Goal: Task Accomplishment & Management: Complete application form

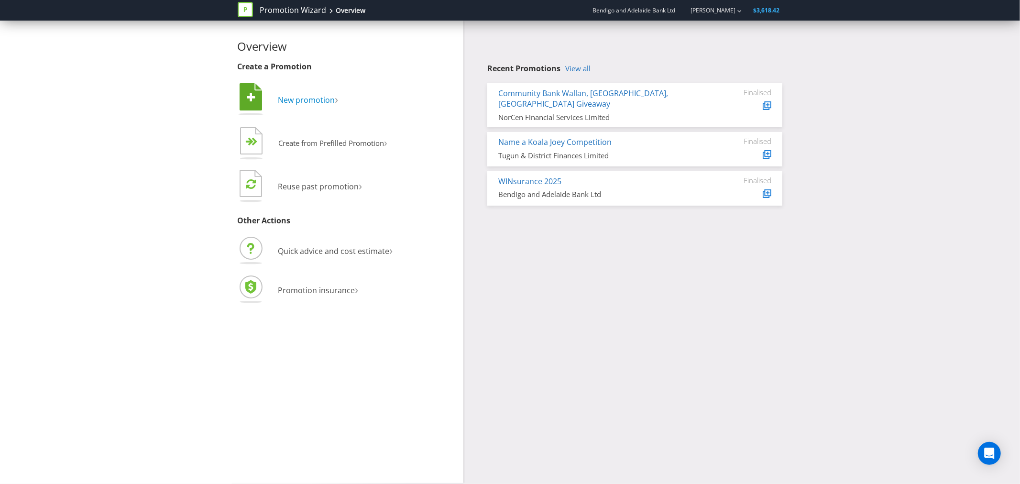
click at [302, 97] on span "New promotion" at bounding box center [306, 100] width 57 height 11
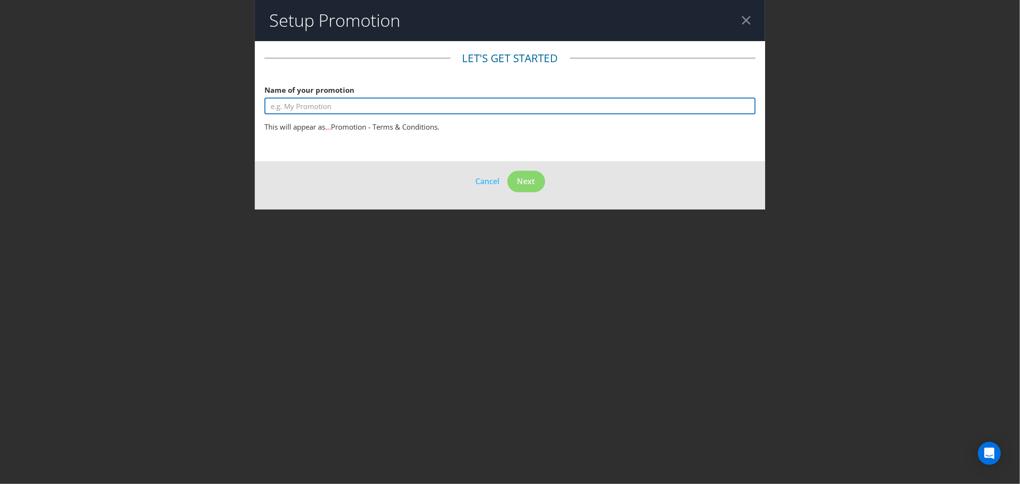
click at [325, 102] on input "text" at bounding box center [510, 106] width 491 height 17
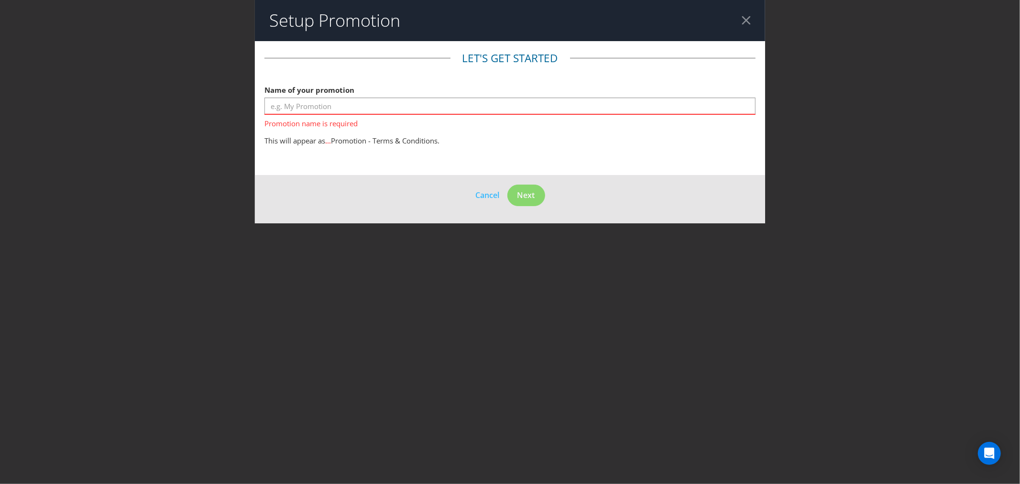
click at [742, 22] on div at bounding box center [746, 20] width 9 height 9
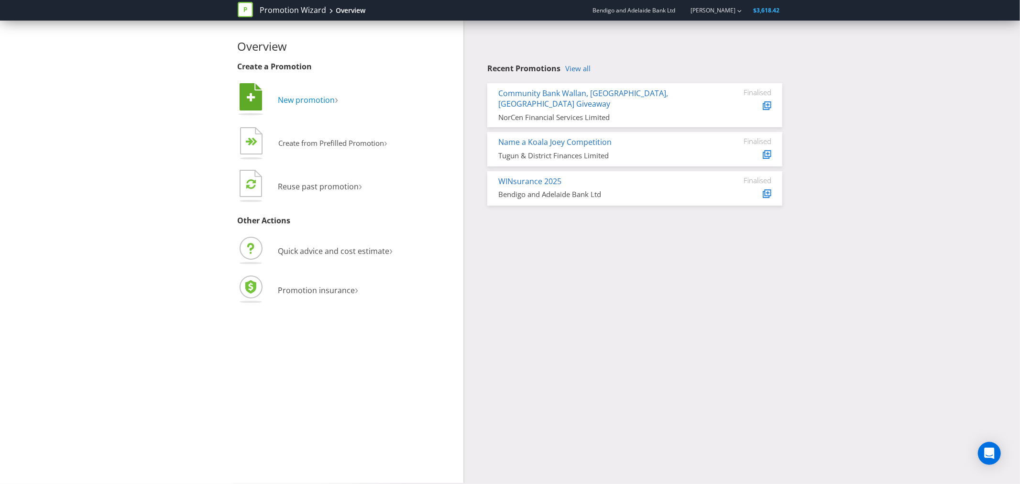
click at [309, 98] on span "New promotion" at bounding box center [306, 100] width 57 height 11
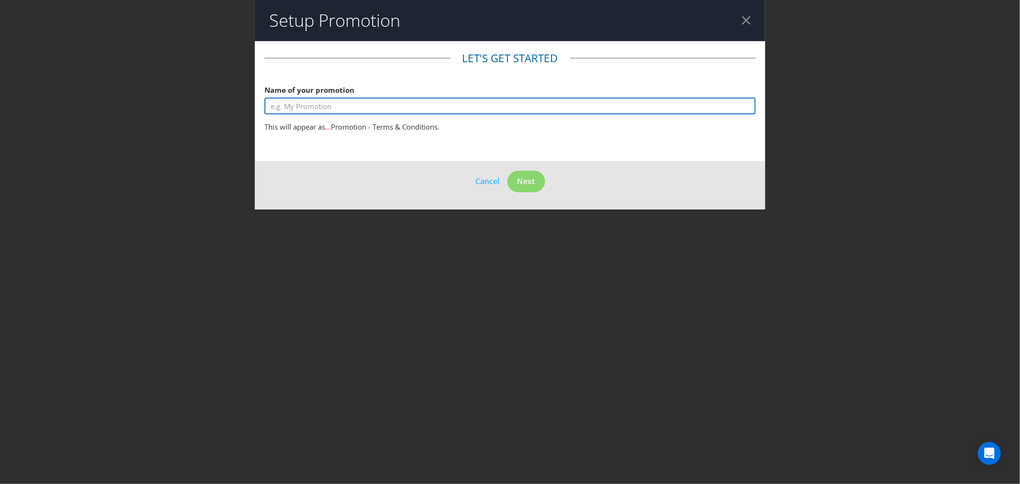
click at [364, 104] on input "text" at bounding box center [510, 106] width 491 height 17
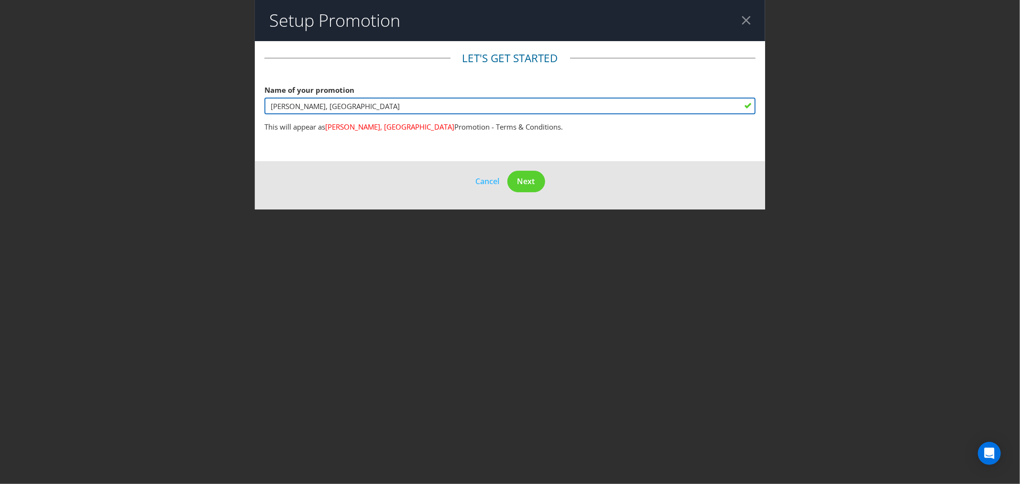
click at [269, 106] on input "Elmore, Lockington" at bounding box center [510, 106] width 491 height 17
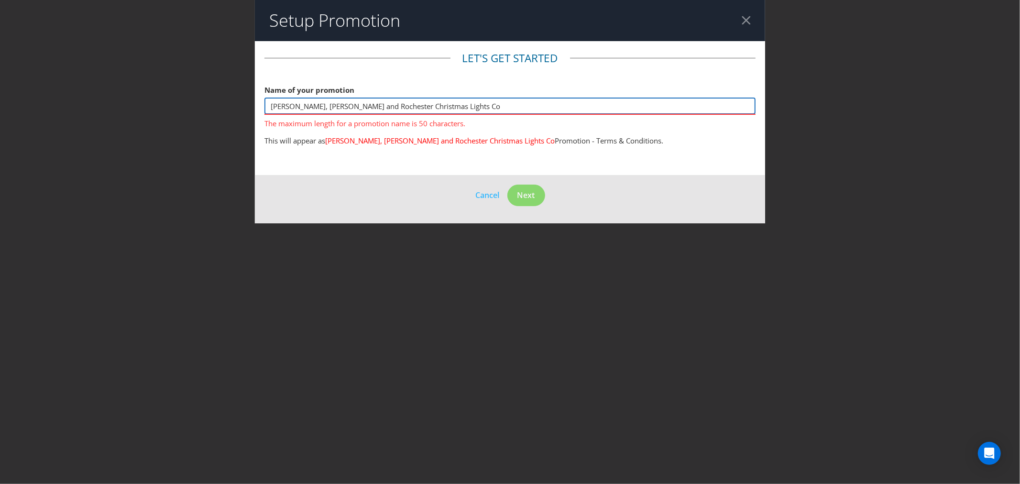
click at [348, 105] on input "Elmore, Lockington and Rochester Christmas Lights Co" at bounding box center [510, 106] width 491 height 17
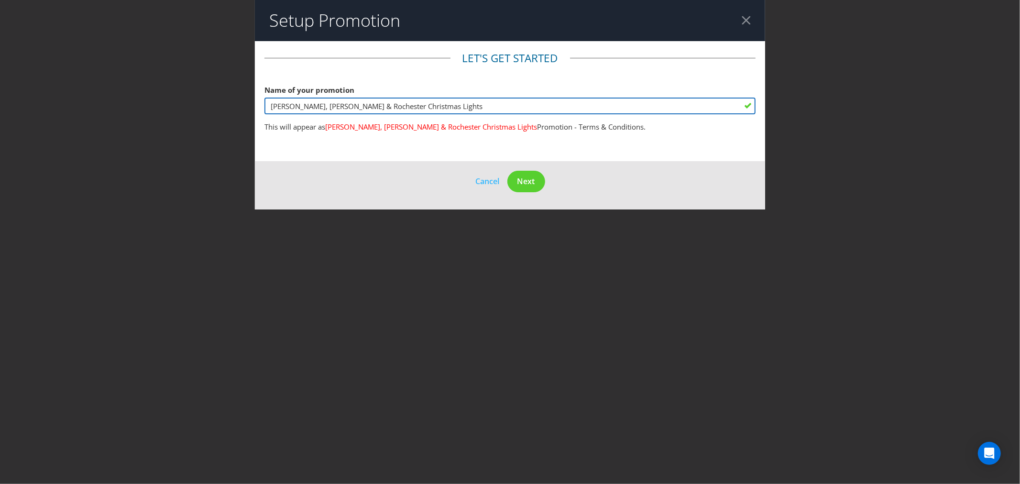
click at [341, 104] on input "Elmore, Lockington & Rochester Christmas Lights" at bounding box center [510, 106] width 491 height 17
click at [451, 106] on input "Elmore, Lockington and Rochester Christmas Lights" at bounding box center [510, 106] width 491 height 17
click at [349, 105] on input "Elmore, Lockington and Rochester Christmas Lights" at bounding box center [510, 106] width 491 height 17
click at [341, 107] on input "Elmore, Lockington & Rochester Christmas Lights" at bounding box center [510, 106] width 491 height 17
click at [446, 105] on input "Elmore, Lockington and Rochester Christmas Lights" at bounding box center [510, 106] width 491 height 17
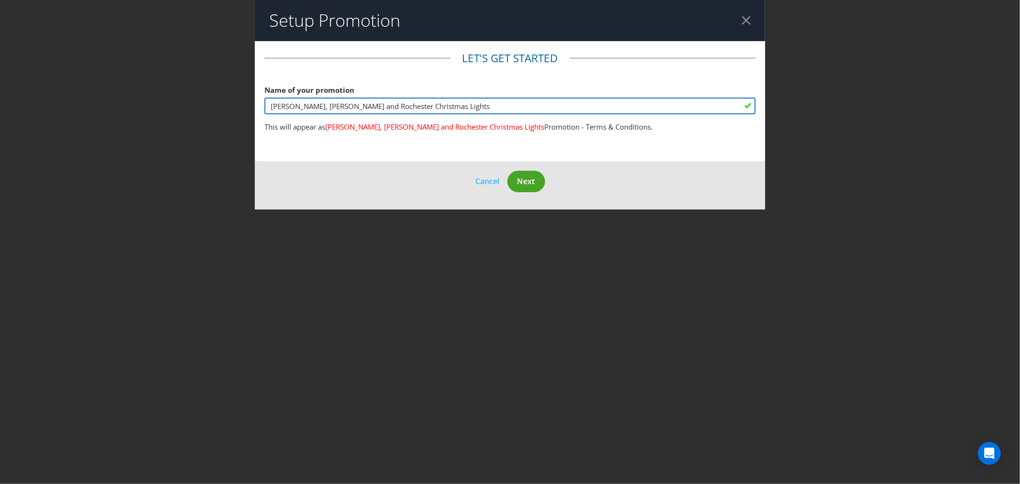
type input "Elmore, Lockington and Rochester Christmas Lights"
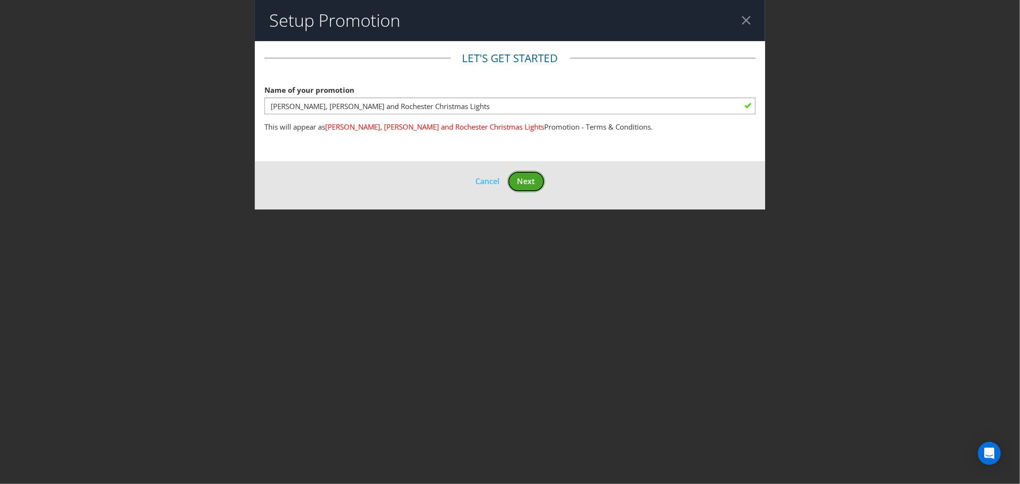
click at [529, 180] on span "Next" at bounding box center [527, 181] width 18 height 11
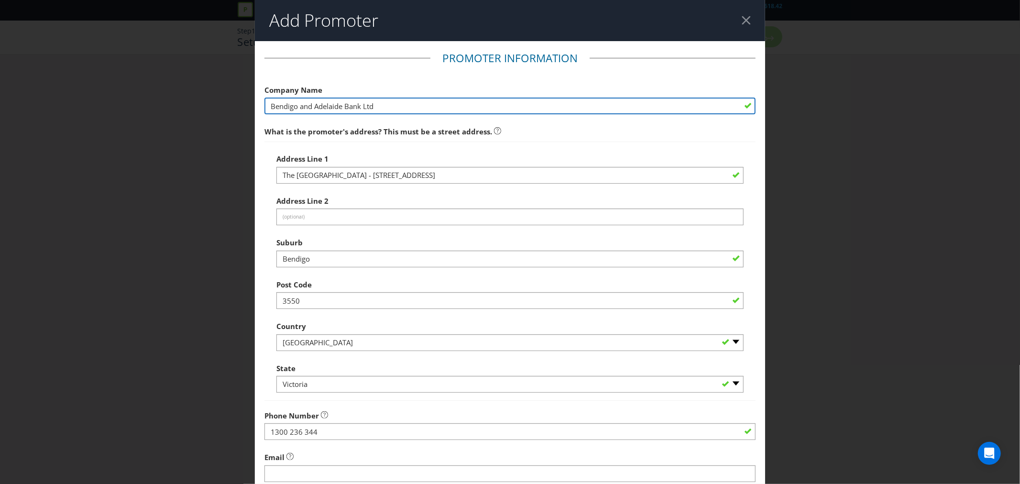
click at [389, 107] on input "Bendigo and Adelaide Bank Ltd" at bounding box center [510, 106] width 491 height 17
drag, startPoint x: 376, startPoint y: 103, endPoint x: 174, endPoint y: 99, distance: 202.4
click at [174, 99] on div "Add Promoter Promoter Information Company Name Bendigo and Adelaide Bank Ltd Wh…" at bounding box center [510, 242] width 1020 height 484
paste input "Lockmore Financial Services Limited"
type input "Lockmore Financial Services Limited"
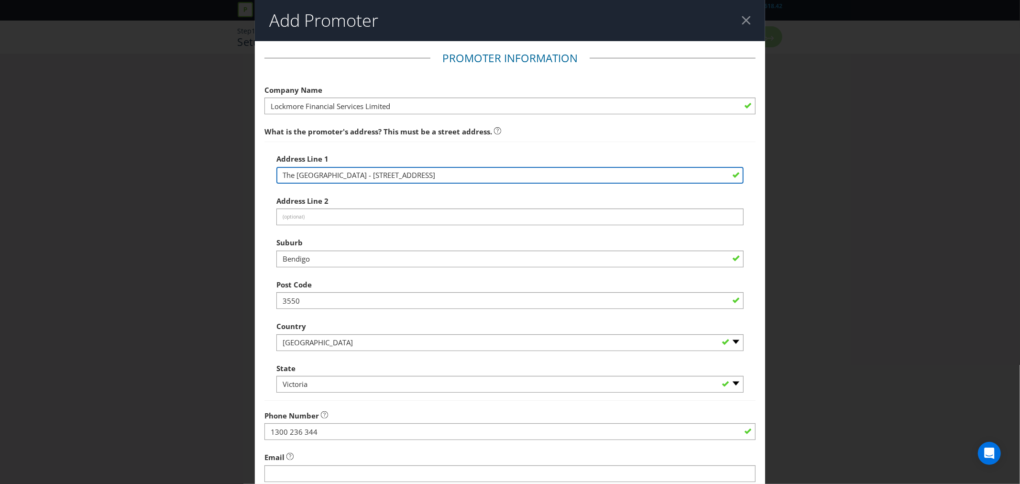
click at [412, 178] on input "The Bendigo Centre - 22 Bath Lane" at bounding box center [509, 175] width 467 height 17
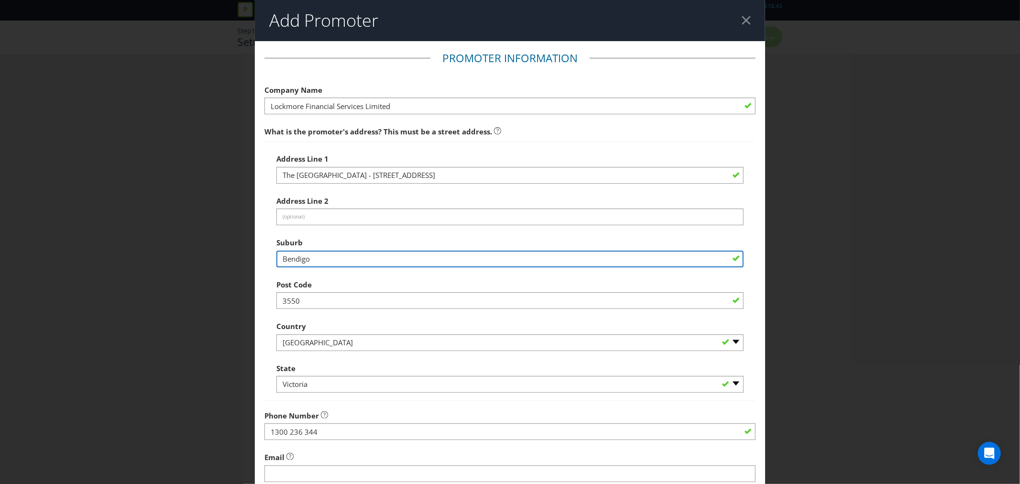
click at [316, 259] on input "Bendigo" at bounding box center [509, 259] width 467 height 17
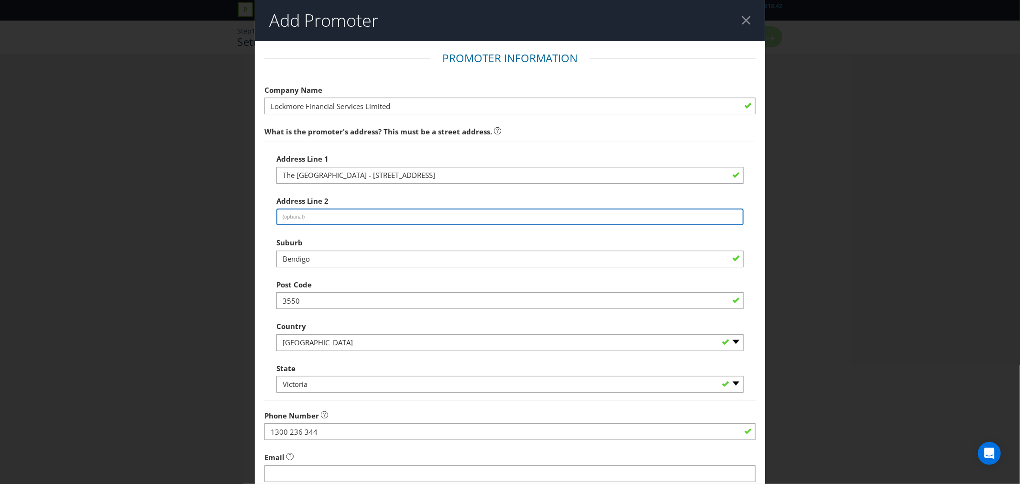
click at [308, 215] on input "text" at bounding box center [509, 217] width 467 height 17
paste input "62 Railway Place Elmore VIC 3558"
type input "62 Railway Place Elmore VIC 3558"
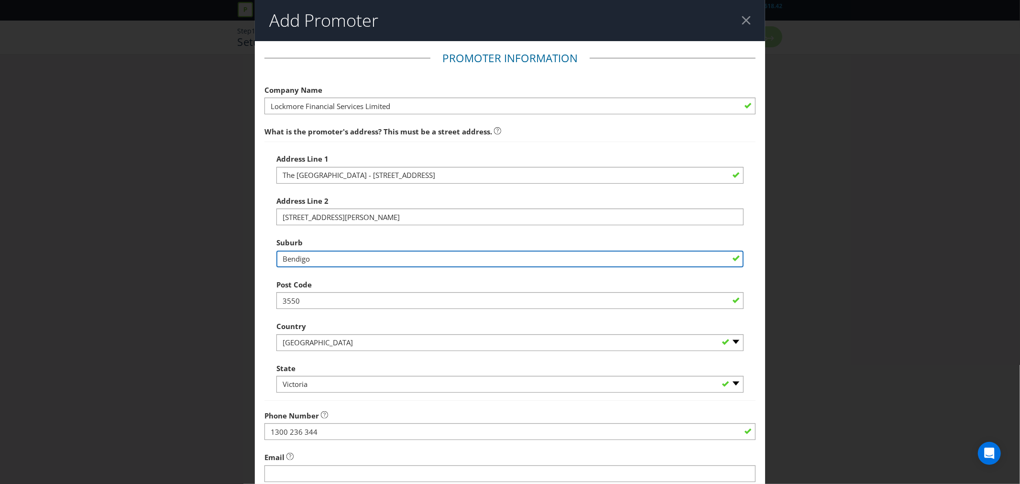
drag, startPoint x: 311, startPoint y: 260, endPoint x: 279, endPoint y: 260, distance: 32.0
click at [279, 260] on input "Bendigo" at bounding box center [509, 259] width 467 height 17
type input "Elmore"
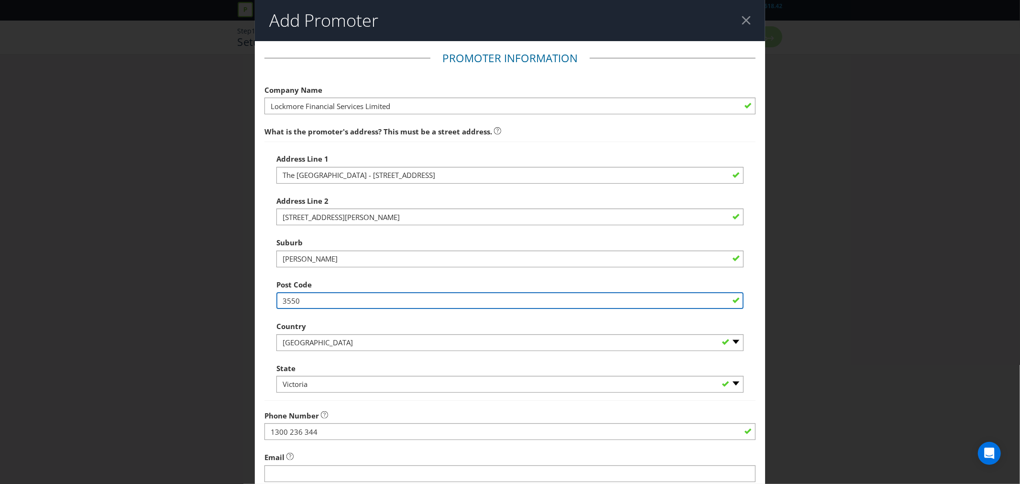
click at [322, 299] on input "3550" at bounding box center [509, 300] width 467 height 17
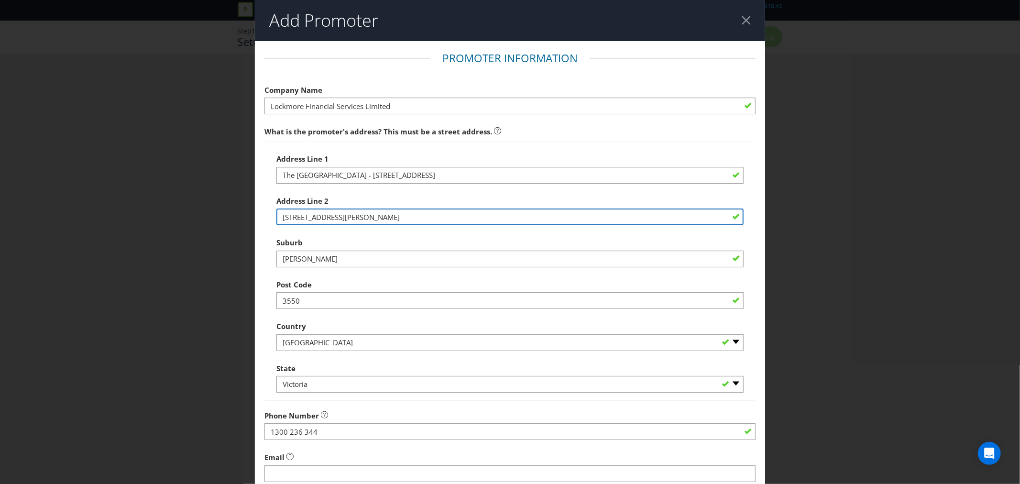
drag, startPoint x: 359, startPoint y: 218, endPoint x: 338, endPoint y: 218, distance: 21.5
click at [338, 218] on input "62 Railway Place Elmore VIC 3558" at bounding box center [509, 217] width 467 height 17
drag, startPoint x: 376, startPoint y: 219, endPoint x: 352, endPoint y: 217, distance: 24.0
click at [352, 217] on input "62 Railway Place VIC 3558" at bounding box center [509, 217] width 467 height 17
type input "62 Railway Place VIC"
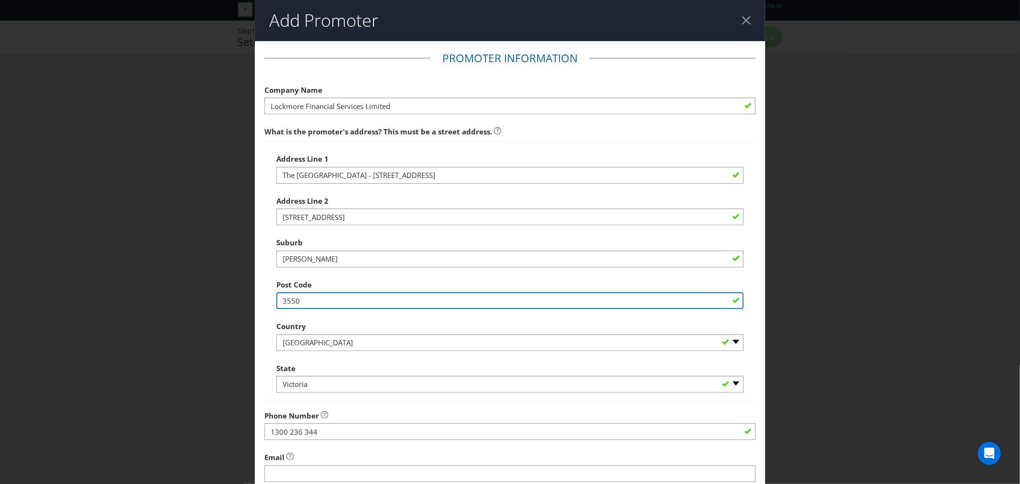
click at [309, 299] on input "3550" at bounding box center [509, 300] width 467 height 17
type input "3"
paste input "3558"
type input "3558"
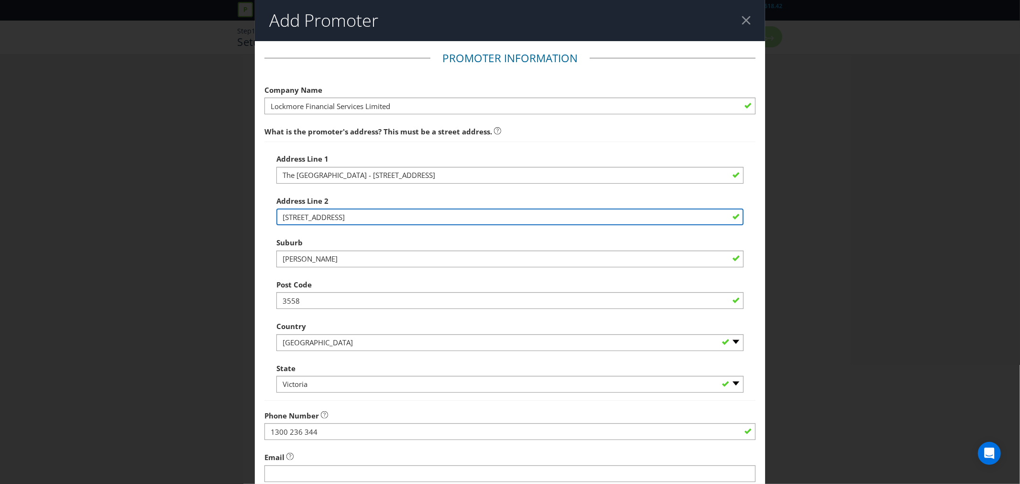
drag, startPoint x: 341, startPoint y: 218, endPoint x: 356, endPoint y: 216, distance: 15.4
click at [363, 216] on input "62 Railway Place VIC" at bounding box center [509, 217] width 467 height 17
type input "62 Railway Place"
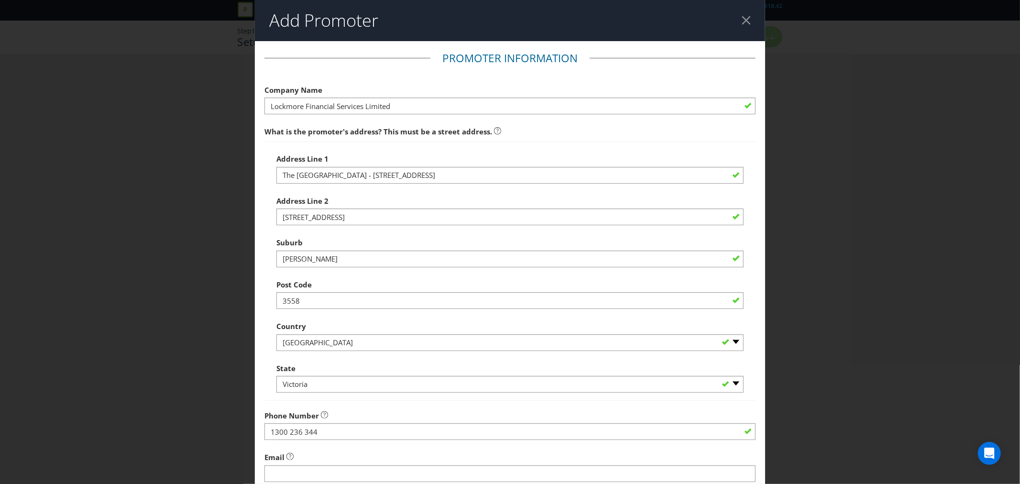
click at [754, 269] on main "Promoter Information Company Name Lockmore Financial Services Limited What is t…" at bounding box center [510, 308] width 510 height 535
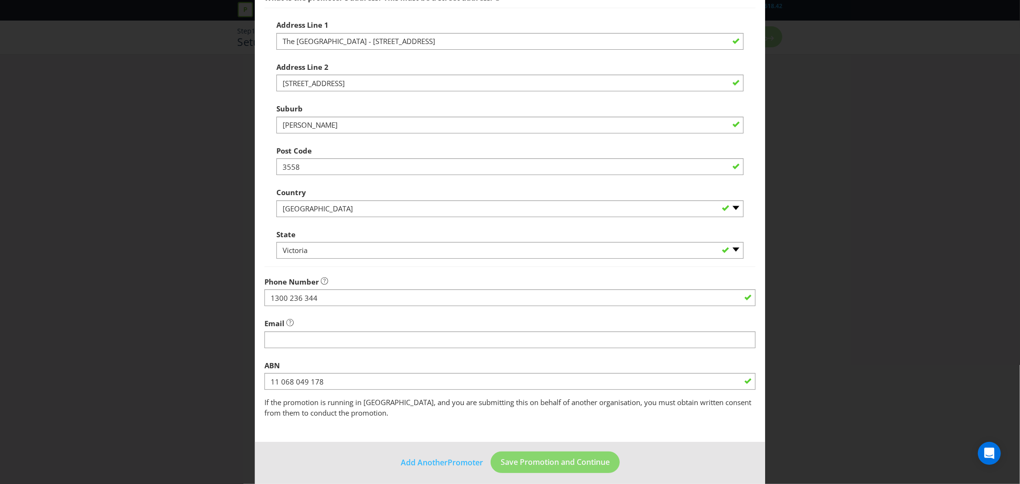
scroll to position [140, 0]
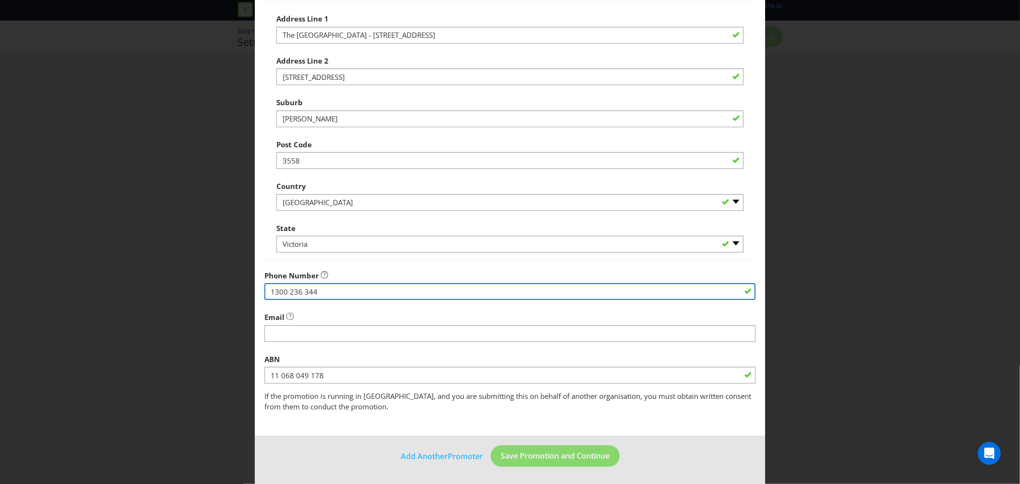
drag, startPoint x: 321, startPoint y: 288, endPoint x: 255, endPoint y: 290, distance: 66.5
click at [255, 290] on main "Promoter Information Company Name Lockmore Financial Services Limited What is t…" at bounding box center [510, 168] width 510 height 535
paste input "0413 417 055"
type input "0413 417 055"
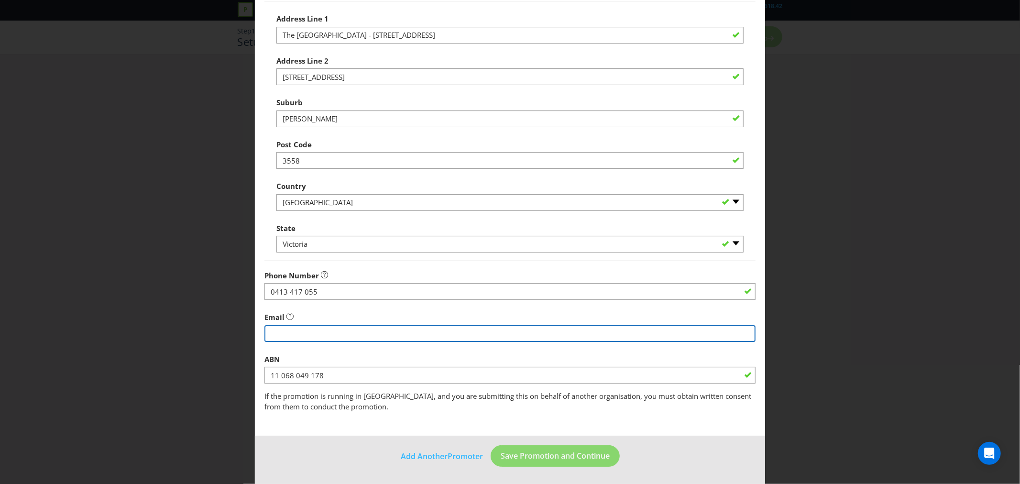
click at [308, 335] on input "string" at bounding box center [510, 333] width 491 height 17
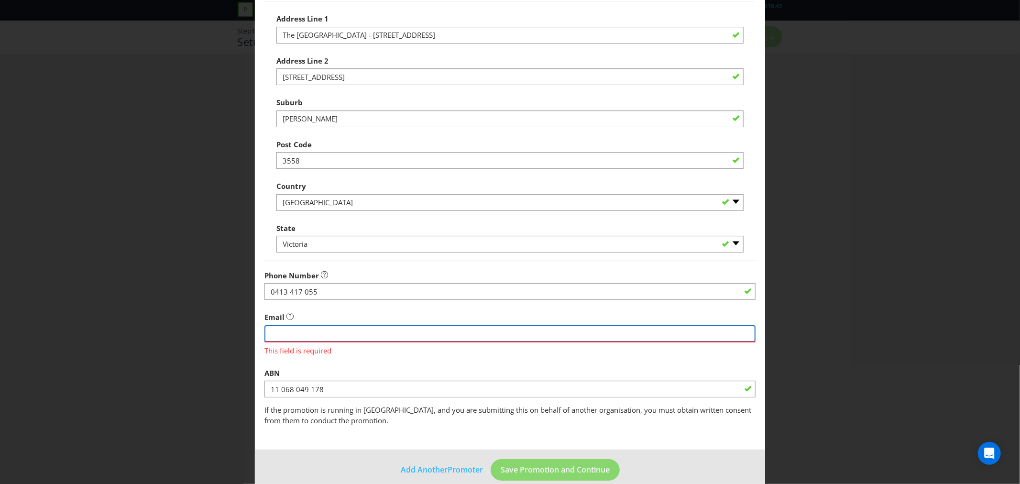
click at [306, 336] on input "string" at bounding box center [510, 333] width 491 height 17
type input "l"
type input "lross@lockmore.com.au"
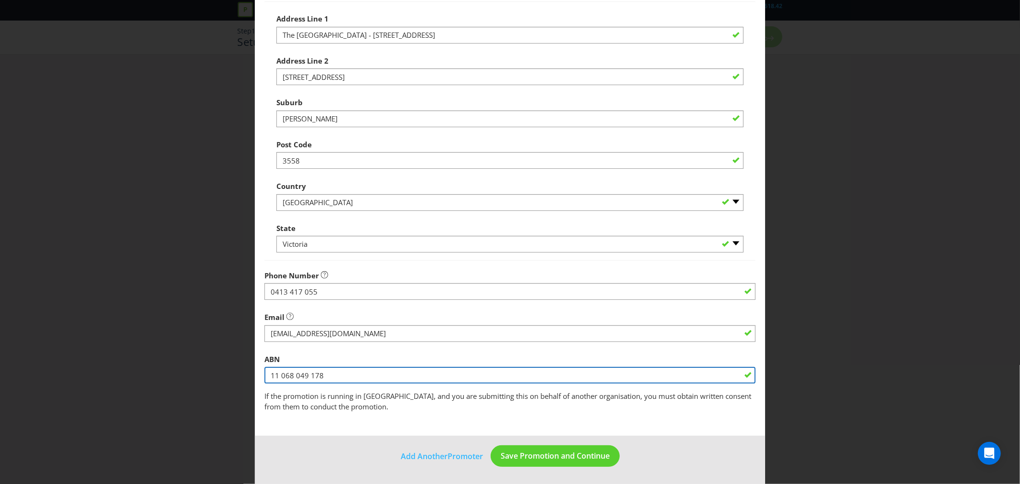
click at [333, 375] on input "11 068 049 178" at bounding box center [510, 375] width 491 height 17
drag, startPoint x: 336, startPoint y: 376, endPoint x: 232, endPoint y: 372, distance: 103.9
click at [225, 372] on div "Add Promoter Promoter Information Company Name Lockmore Financial Services Limi…" at bounding box center [510, 242] width 1020 height 484
paste input "41 106 113 599"
type input "41 106 113 599"
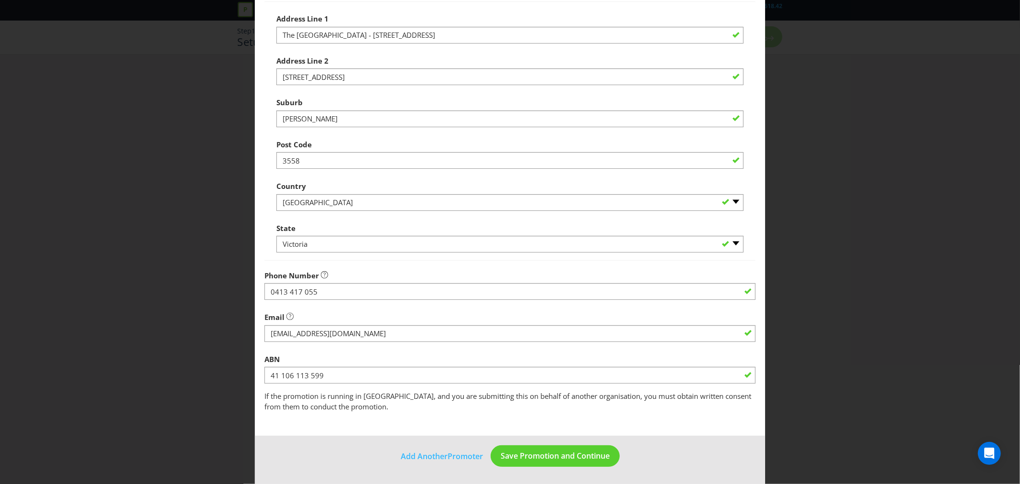
click at [676, 426] on main "Promoter Information Company Name Lockmore Financial Services Limited What is t…" at bounding box center [510, 168] width 510 height 535
click at [525, 452] on span "Save Promotion and Continue" at bounding box center [555, 456] width 109 height 11
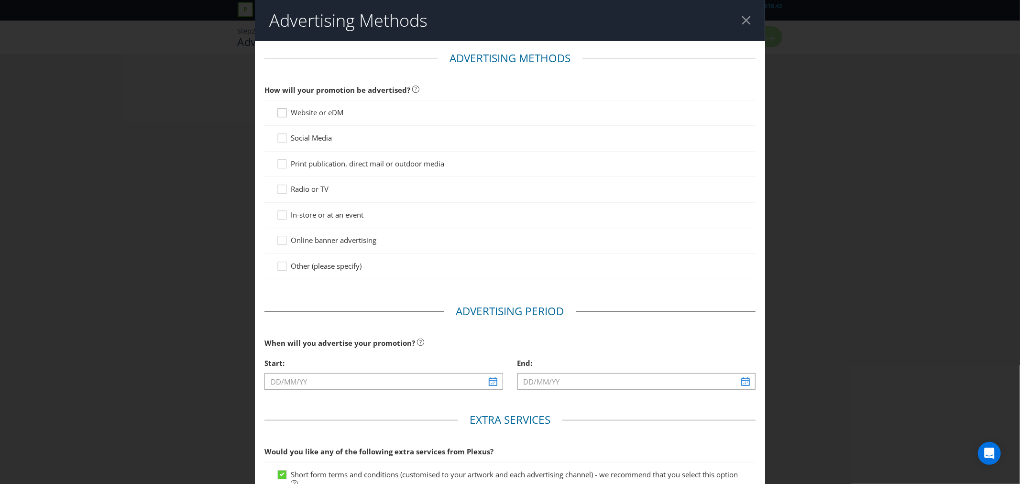
click at [279, 113] on icon at bounding box center [283, 115] width 14 height 14
click at [0, 0] on input "Website or eDM" at bounding box center [0, 0] width 0 height 0
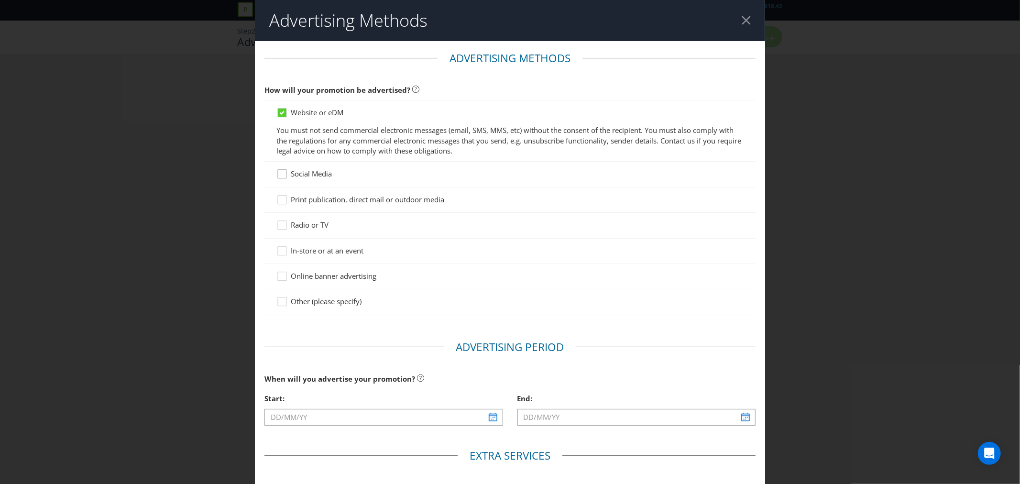
click at [280, 174] on icon at bounding box center [283, 176] width 14 height 14
click at [0, 0] on input "Social Media" at bounding box center [0, 0] width 0 height 0
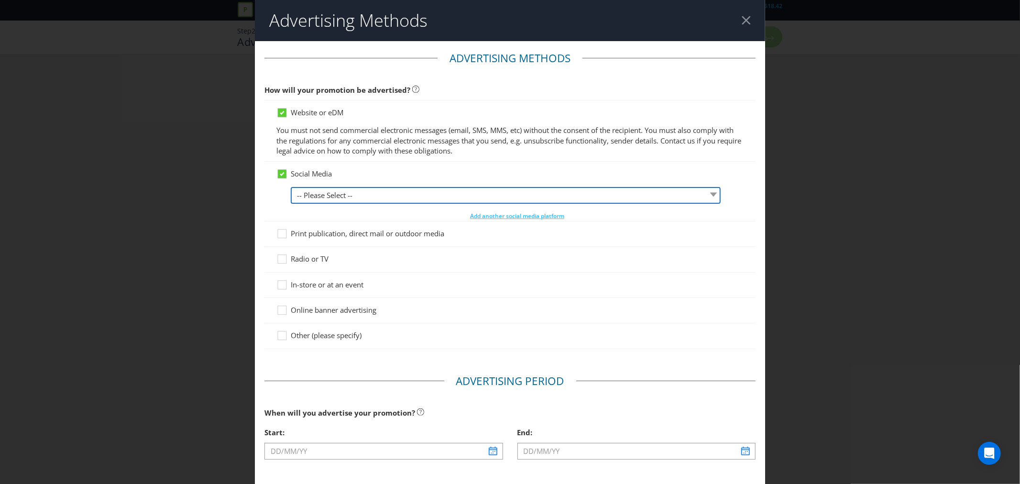
click at [365, 193] on select "-- Please Select -- Facebook X Instagram Snapchat LinkedIn Pinterest Tumblr You…" at bounding box center [506, 195] width 430 height 17
click at [365, 194] on select "-- Please Select -- Facebook X Instagram Snapchat LinkedIn Pinterest Tumblr You…" at bounding box center [506, 195] width 430 height 17
click at [360, 197] on select "-- Please Select -- Facebook X Instagram Snapchat LinkedIn Pinterest Tumblr You…" at bounding box center [506, 195] width 430 height 17
select select "FACEBOOK"
click at [291, 187] on select "-- Please Select -- Facebook X Instagram Snapchat LinkedIn Pinterest Tumblr You…" at bounding box center [506, 195] width 430 height 17
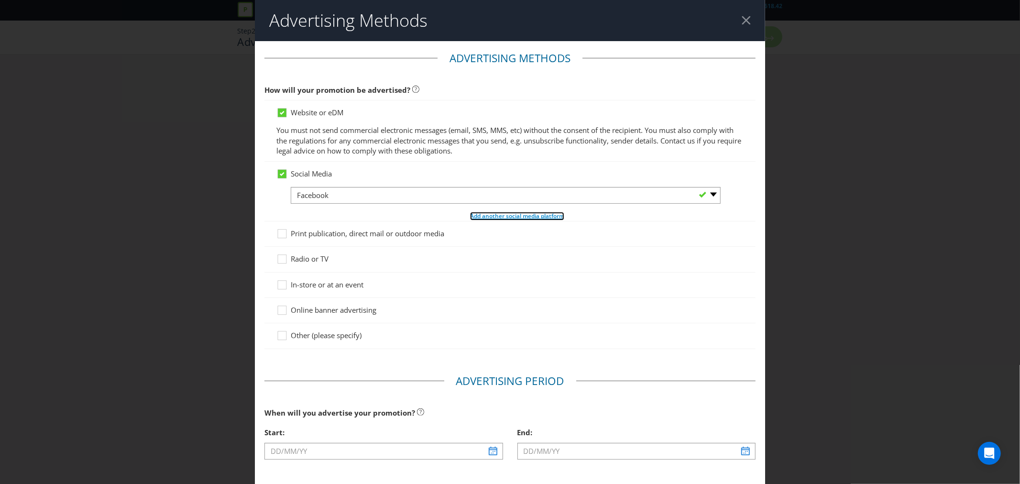
click at [489, 214] on span "Add another social media platform" at bounding box center [517, 216] width 94 height 8
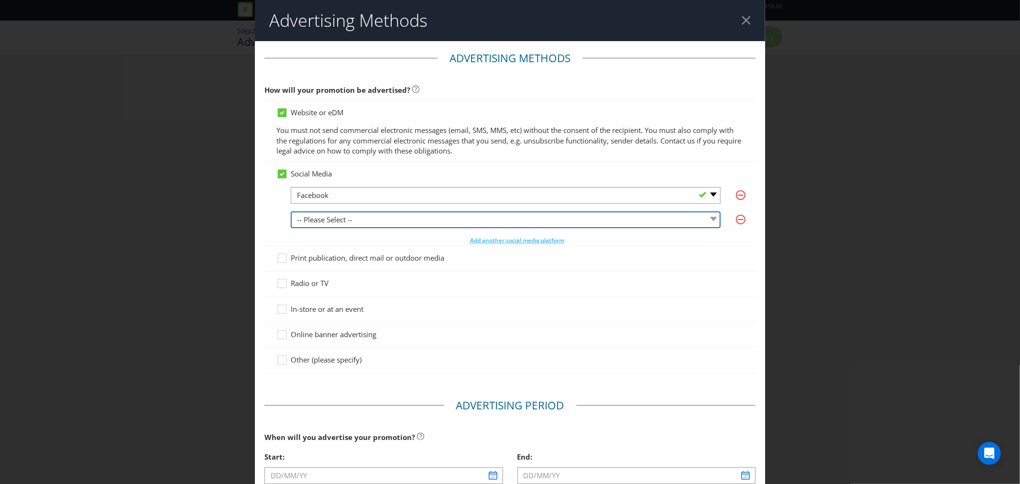
click at [405, 219] on select "-- Please Select -- Facebook X Instagram Snapchat LinkedIn Pinterest Tumblr You…" at bounding box center [506, 219] width 430 height 17
select select "INSTAGRAM"
click at [291, 211] on select "-- Please Select -- Facebook X Instagram Snapchat LinkedIn Pinterest Tumblr You…" at bounding box center [506, 219] width 430 height 17
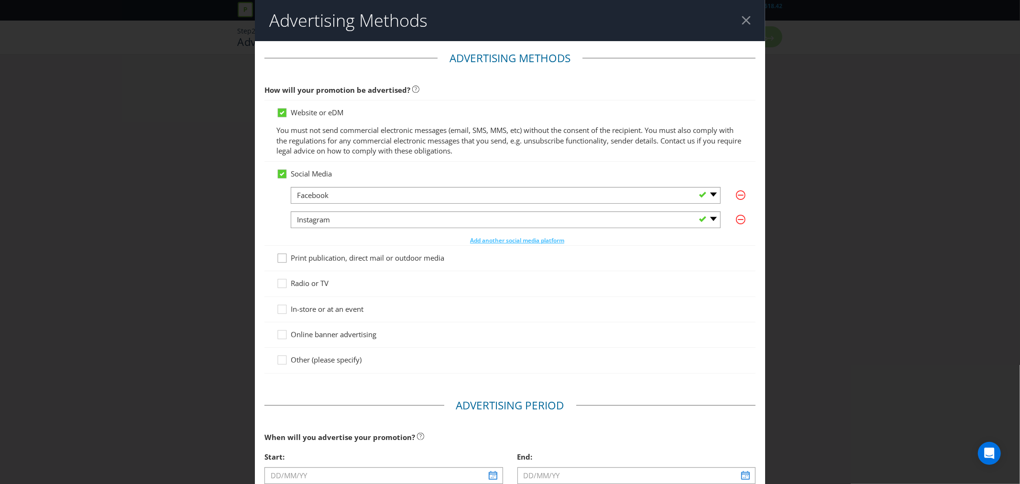
click at [283, 259] on icon at bounding box center [283, 260] width 14 height 14
click at [0, 0] on input "Print publication, direct mail or outdoor media" at bounding box center [0, 0] width 0 height 0
click at [280, 311] on icon at bounding box center [283, 311] width 14 height 14
click at [0, 0] on input "In-store or at an event" at bounding box center [0, 0] width 0 height 0
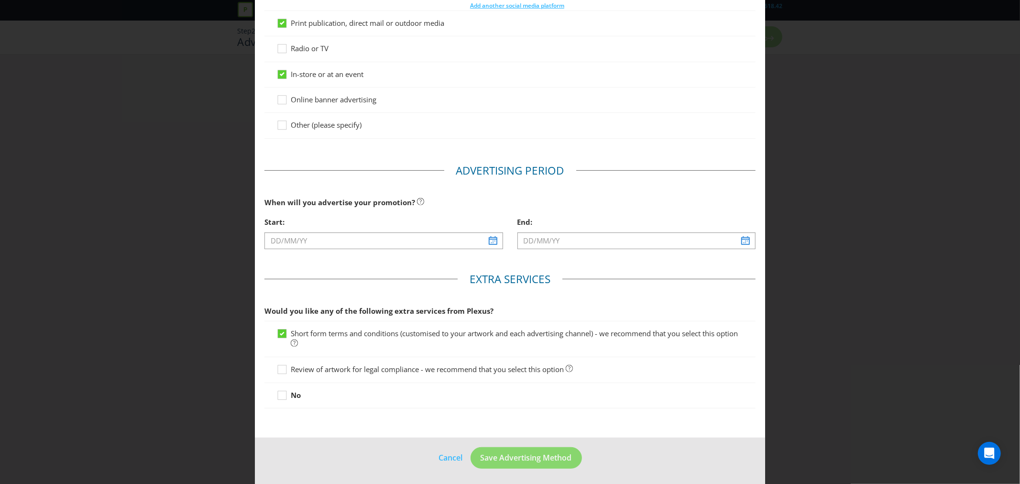
scroll to position [237, 0]
click at [547, 461] on button "Save Advertising Method" at bounding box center [526, 456] width 111 height 22
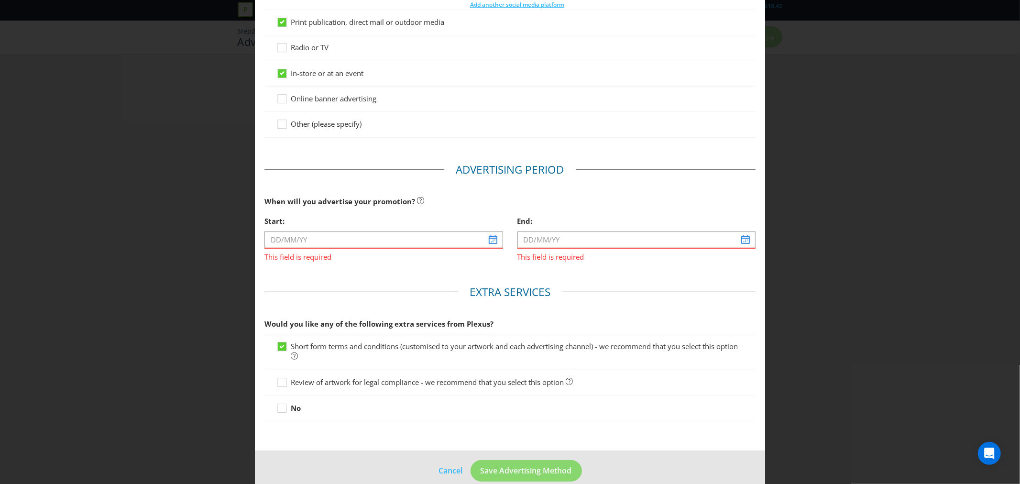
scroll to position [251, 0]
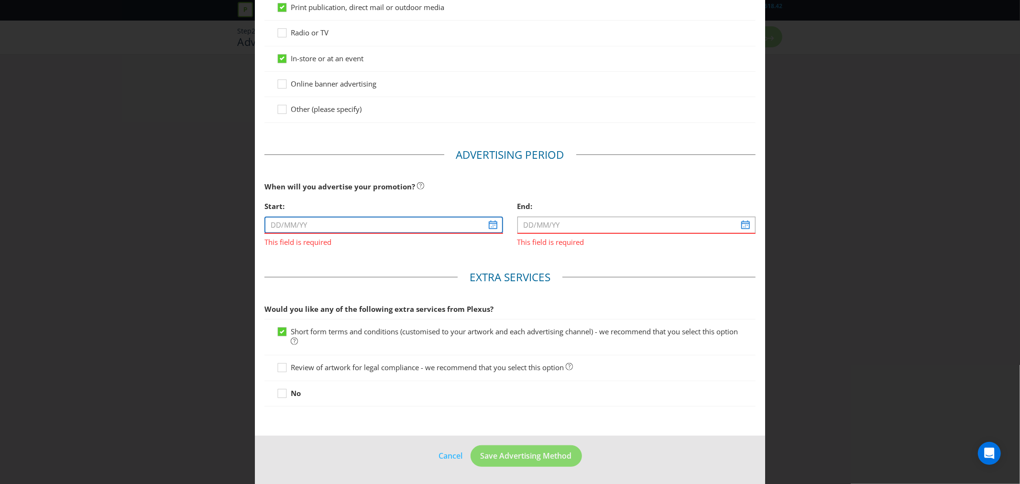
click at [338, 223] on input "text" at bounding box center [384, 225] width 238 height 17
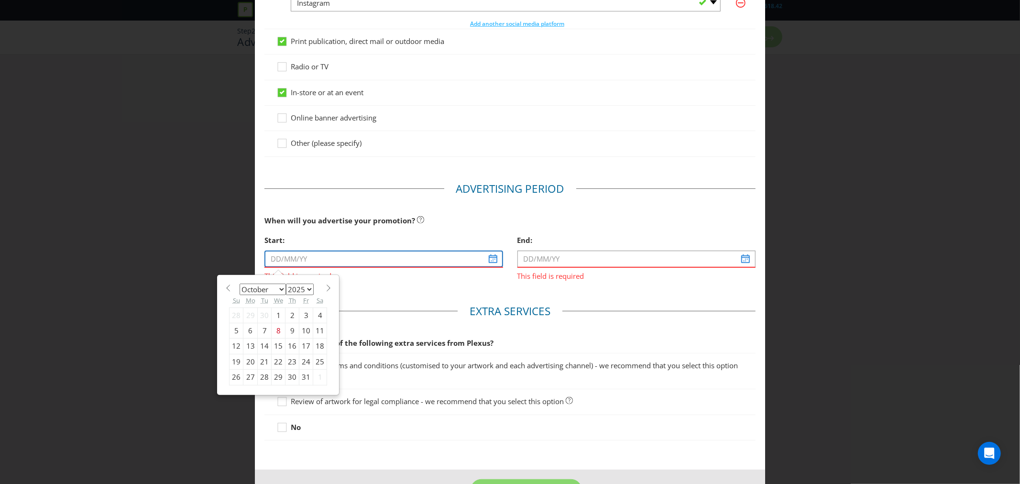
scroll to position [198, 0]
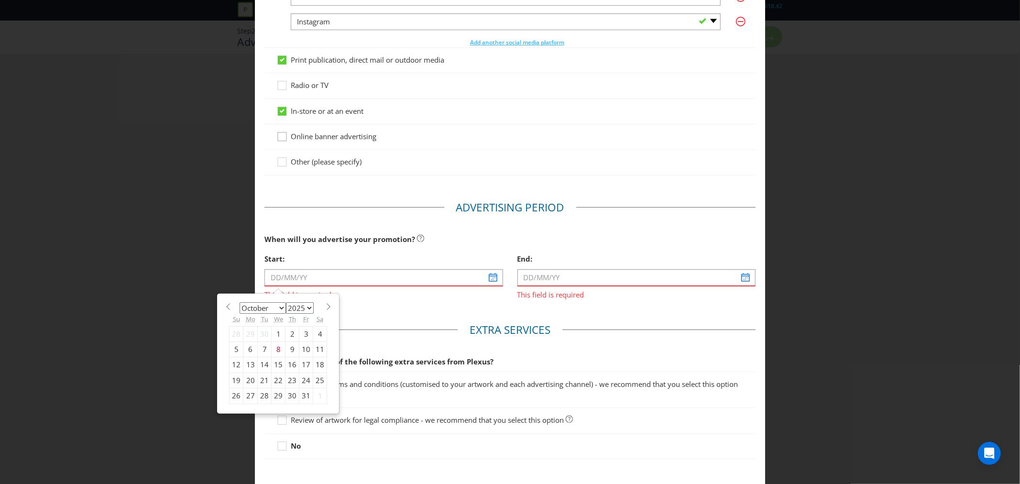
click at [279, 140] on icon at bounding box center [283, 139] width 14 height 14
click at [0, 0] on input "Online banner advertising" at bounding box center [0, 0] width 0 height 0
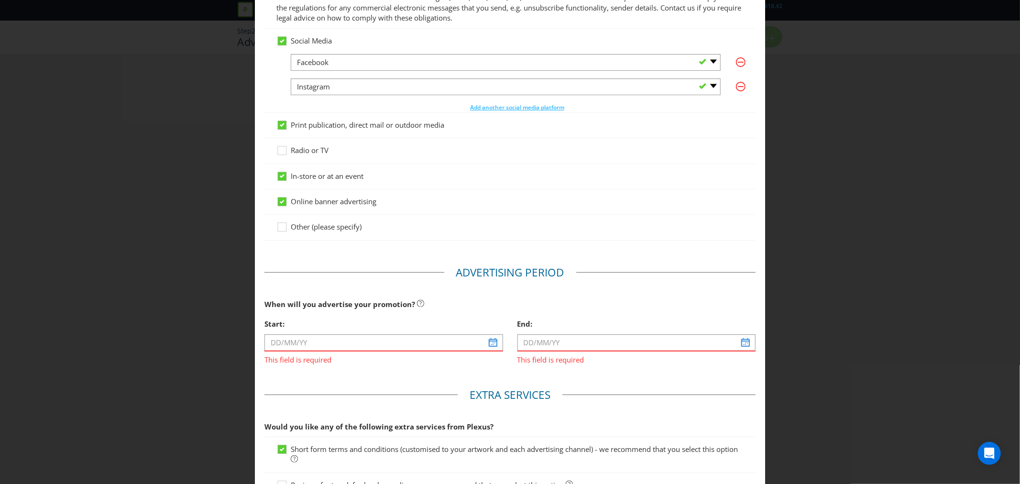
scroll to position [145, 0]
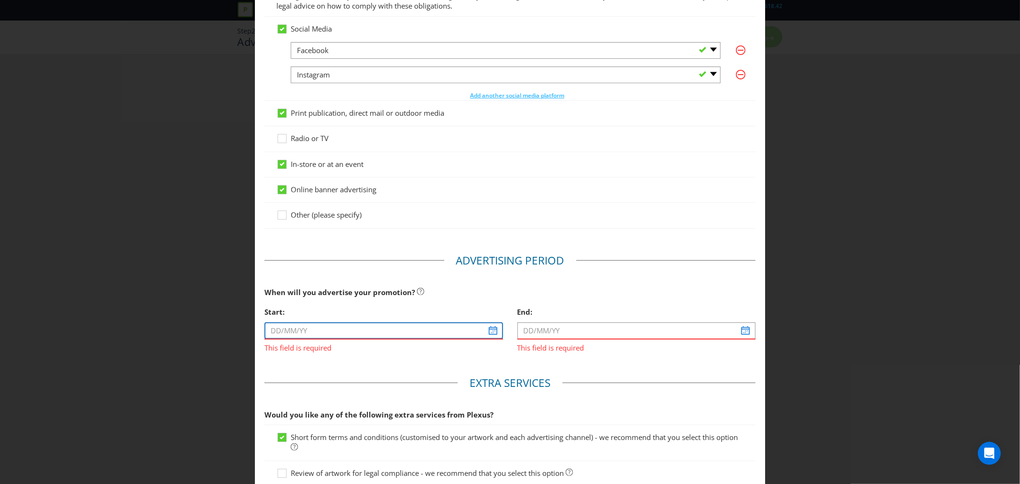
click at [318, 327] on input "text" at bounding box center [384, 330] width 238 height 17
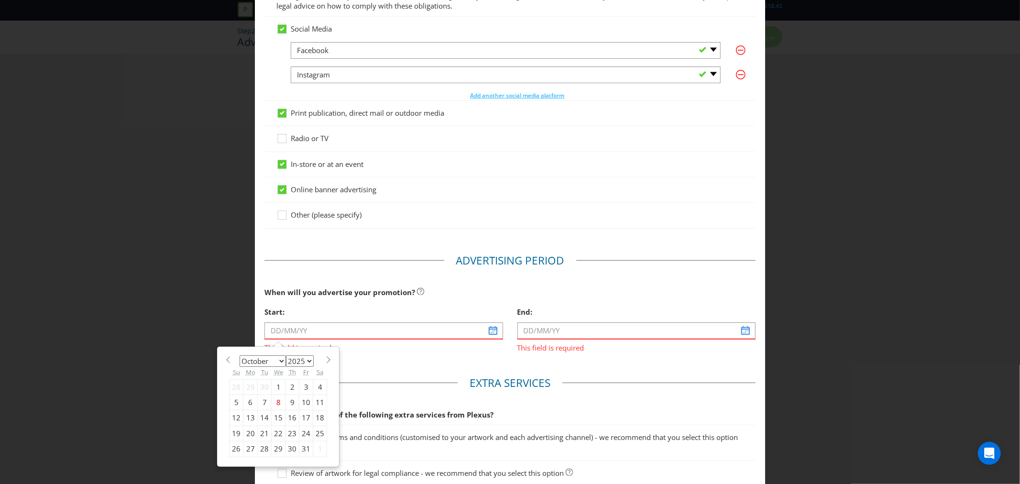
click at [305, 403] on div "10" at bounding box center [306, 402] width 14 height 15
type input "10/10/25"
type input "11/10/25"
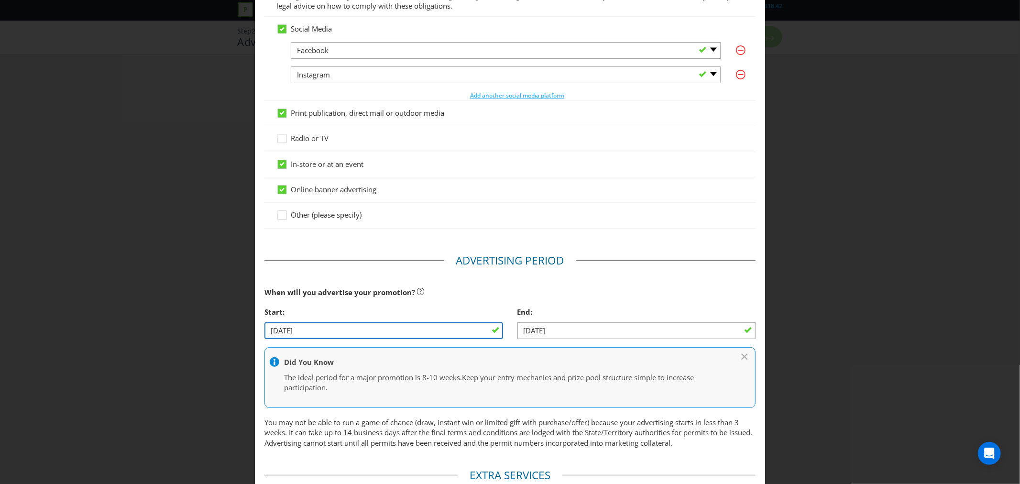
click at [313, 331] on input "10/10/25" at bounding box center [384, 330] width 238 height 17
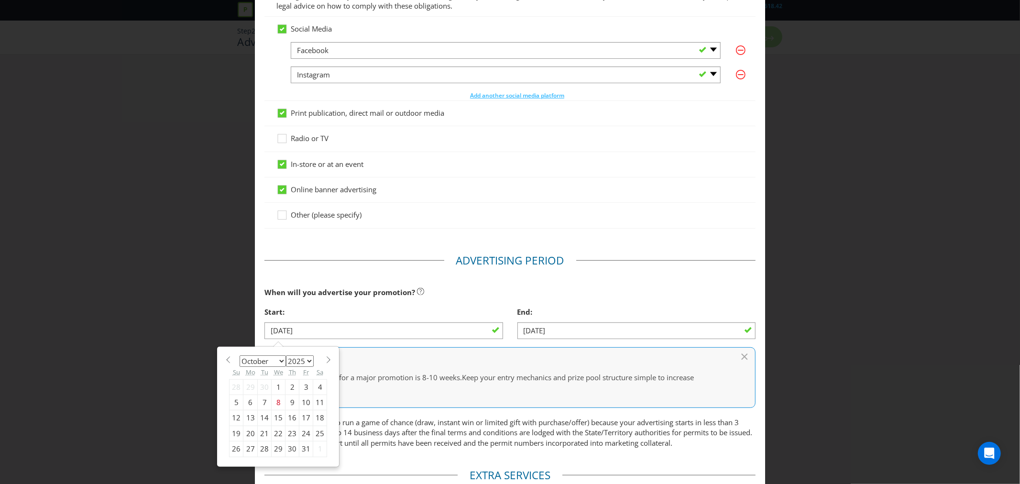
click at [325, 361] on span at bounding box center [328, 359] width 7 height 7
select select "10"
click at [316, 386] on div "1" at bounding box center [320, 386] width 14 height 15
type input "01/11/25"
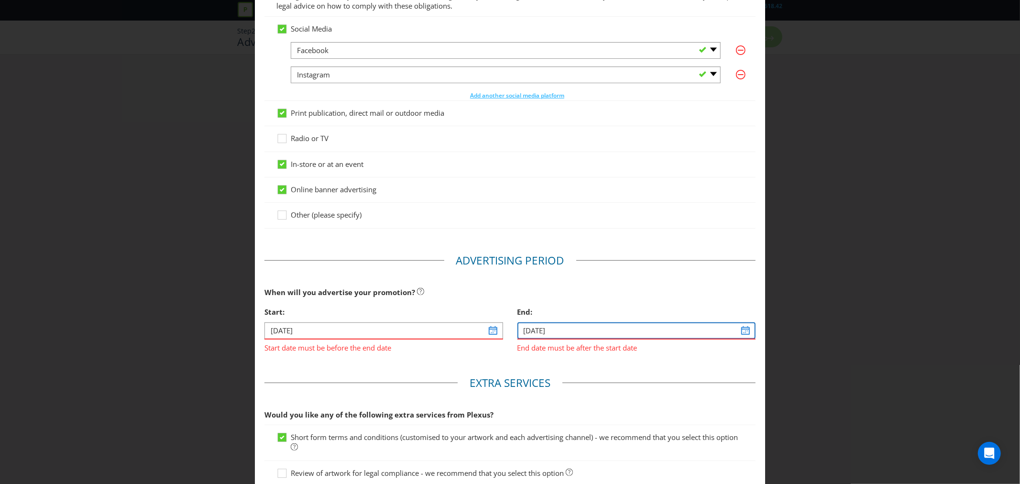
click at [558, 330] on input "11/10/25" at bounding box center [637, 330] width 238 height 17
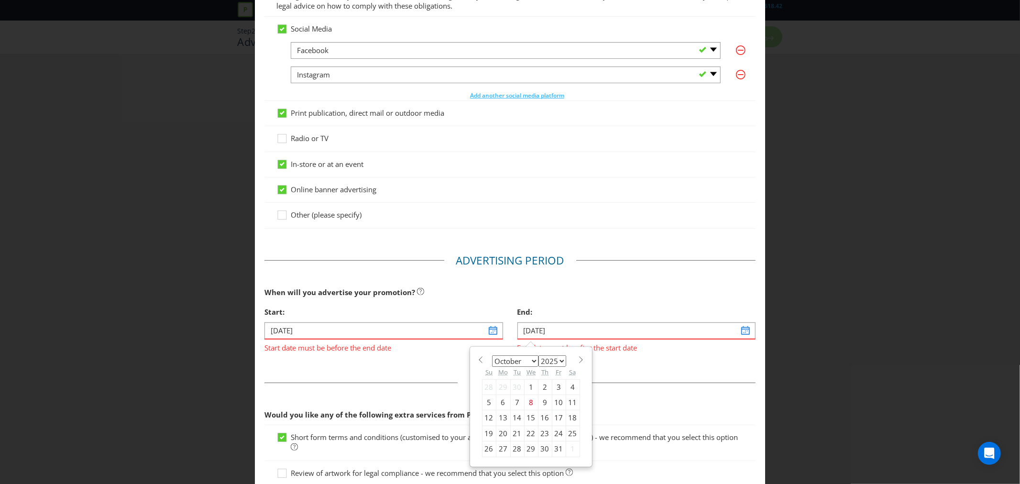
click at [578, 362] on span at bounding box center [581, 359] width 7 height 7
select select "11"
click at [554, 402] on div "12" at bounding box center [559, 402] width 14 height 15
type input "12/12/25"
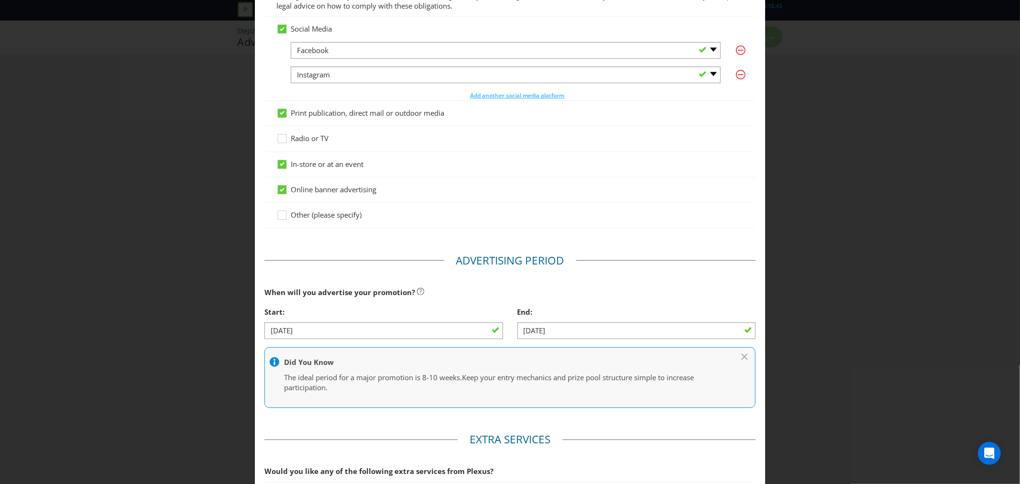
click at [790, 359] on div "Advertising Methods Advertising Methods How will your promotion be advertised? …" at bounding box center [510, 242] width 1020 height 484
click at [446, 288] on div "When will you advertise your promotion?" at bounding box center [510, 293] width 491 height 20
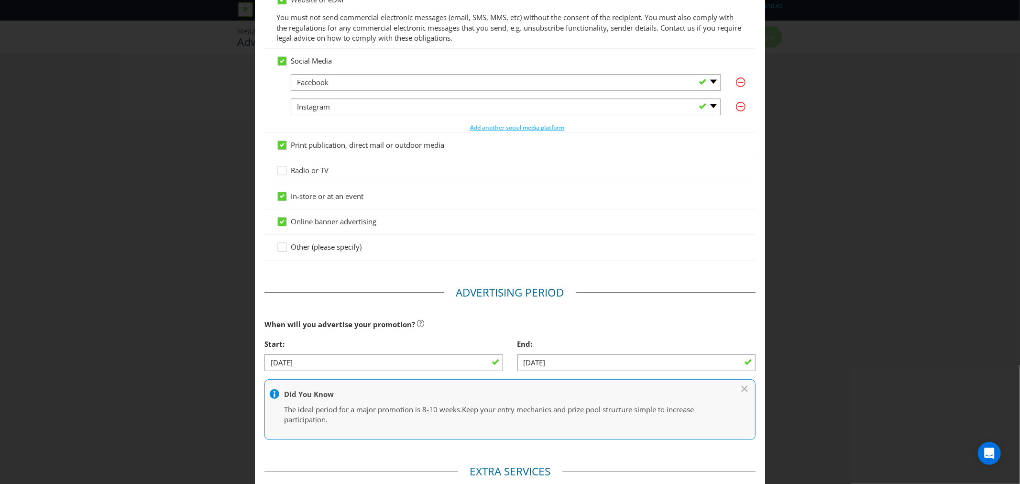
scroll to position [96, 0]
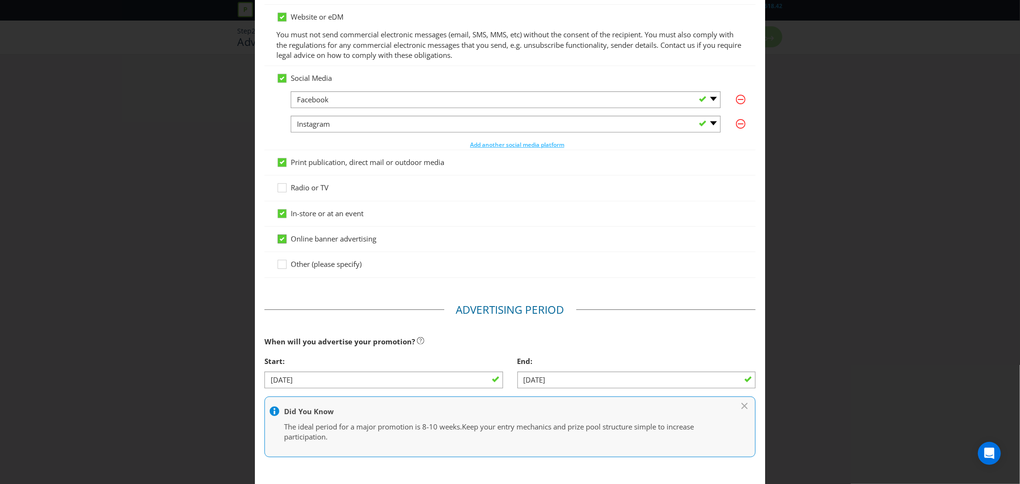
click at [280, 240] on icon at bounding box center [282, 239] width 5 height 4
click at [0, 0] on input "Online banner advertising" at bounding box center [0, 0] width 0 height 0
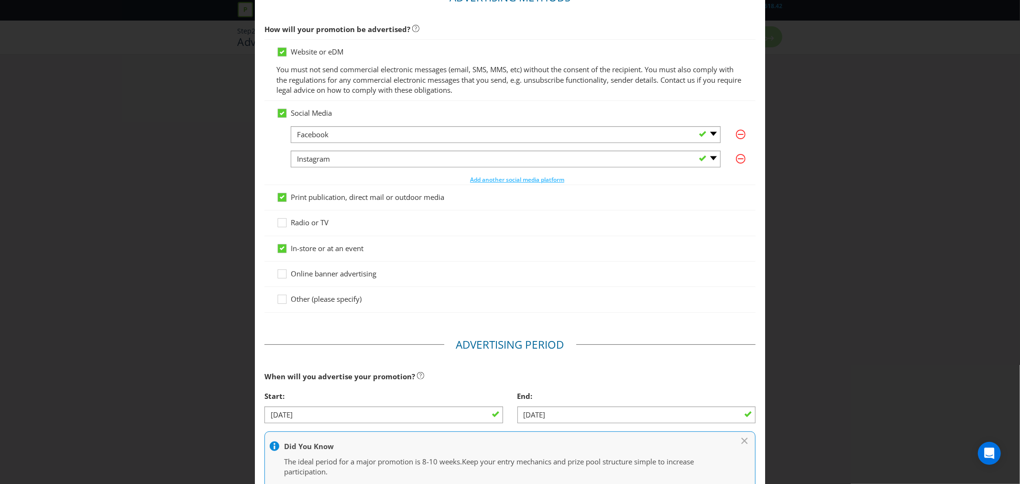
scroll to position [42, 0]
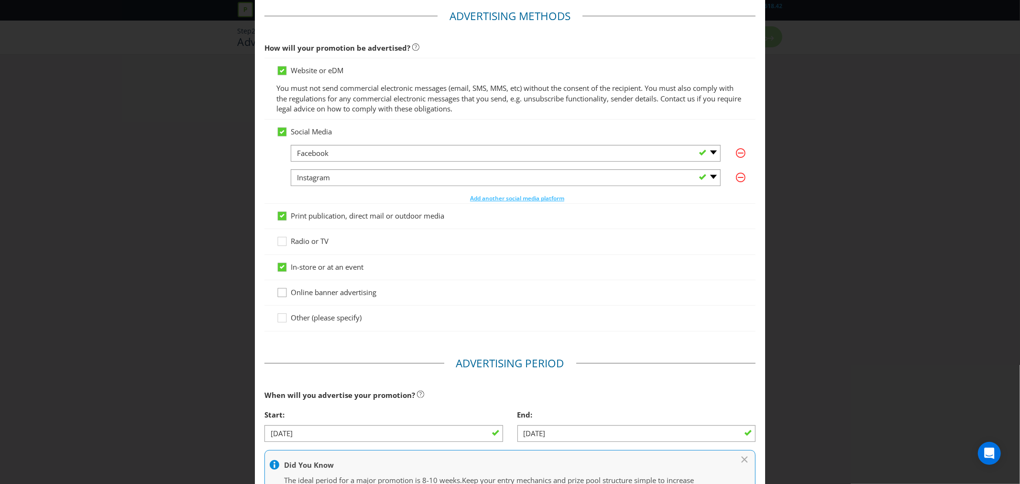
click at [281, 293] on icon at bounding box center [283, 294] width 14 height 14
click at [0, 0] on input "Online banner advertising" at bounding box center [0, 0] width 0 height 0
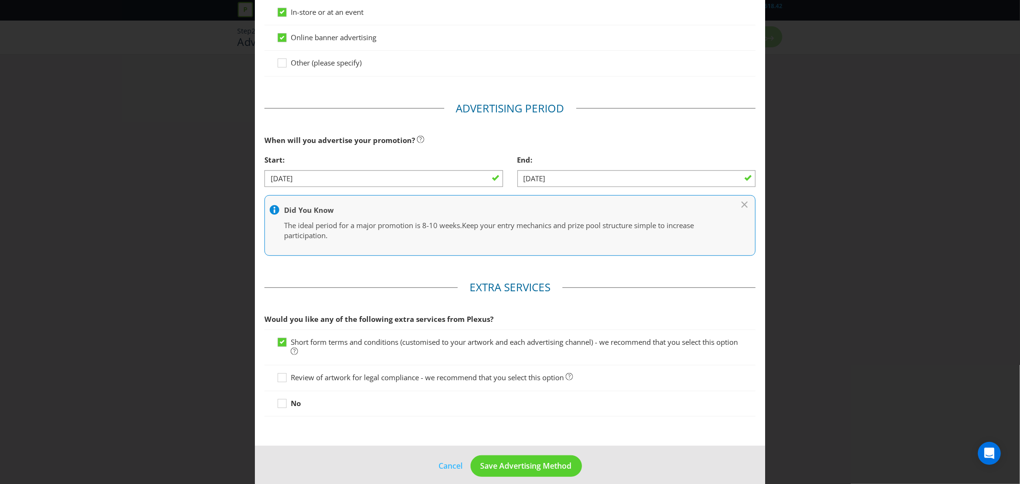
scroll to position [308, 0]
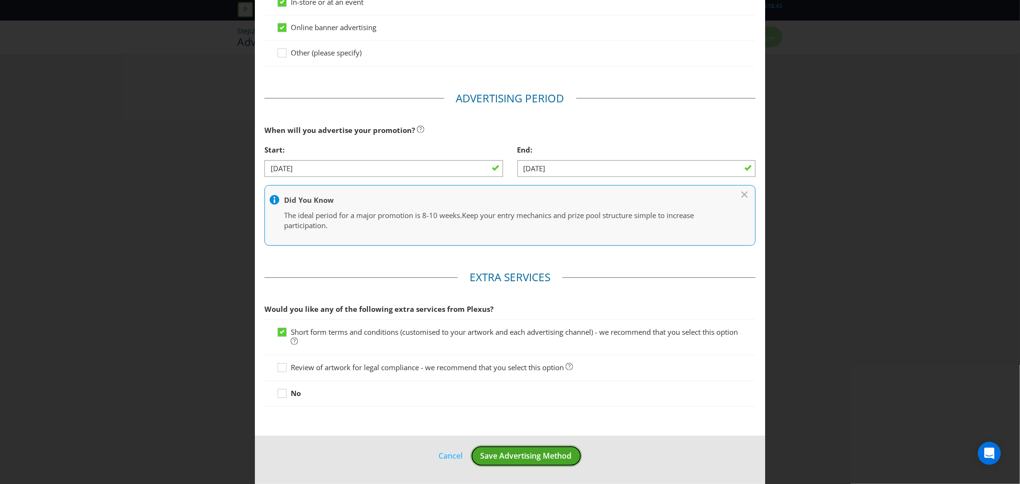
click at [527, 450] on button "Save Advertising Method" at bounding box center [526, 456] width 111 height 22
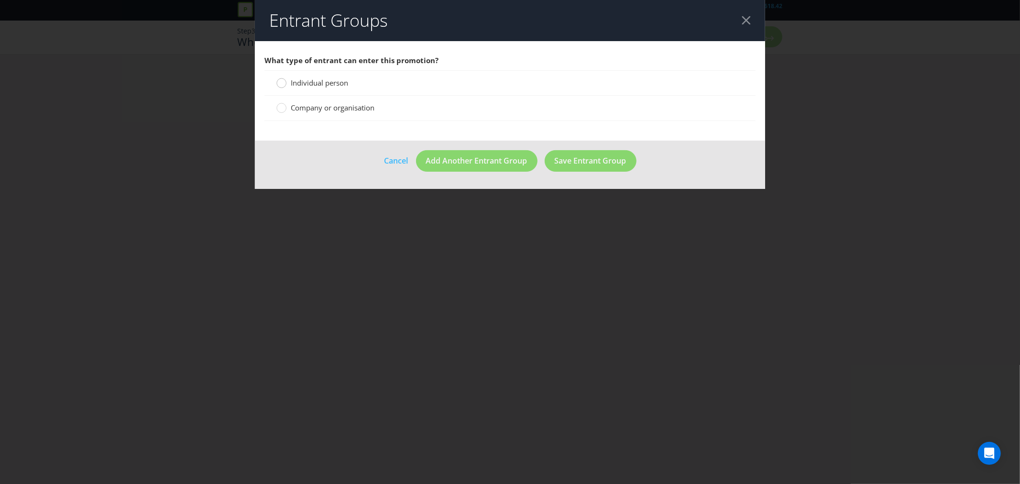
click at [283, 84] on circle at bounding box center [282, 83] width 10 height 10
click at [0, 0] on input "Individual person" at bounding box center [0, 0] width 0 height 0
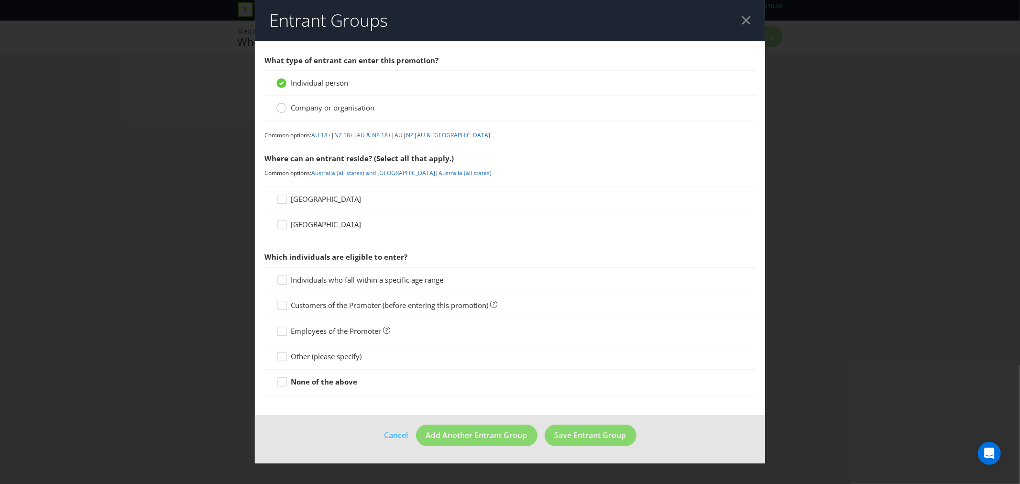
click at [281, 108] on circle at bounding box center [282, 108] width 10 height 10
click at [0, 0] on input "Company or organisation" at bounding box center [0, 0] width 0 height 0
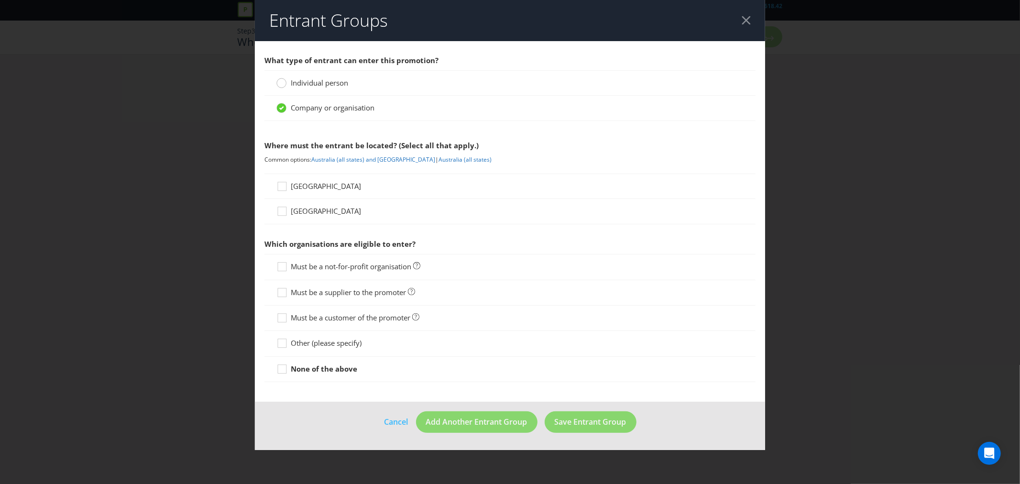
click at [285, 83] on circle at bounding box center [282, 83] width 10 height 10
click at [0, 0] on input "Individual person" at bounding box center [0, 0] width 0 height 0
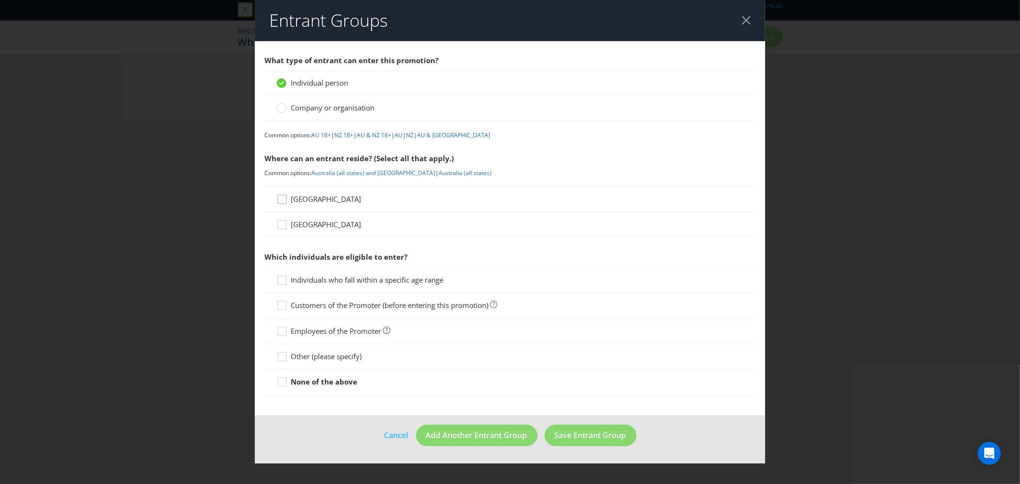
click at [283, 200] on icon at bounding box center [283, 201] width 14 height 14
click at [0, 0] on input "[GEOGRAPHIC_DATA]" at bounding box center [0, 0] width 0 height 0
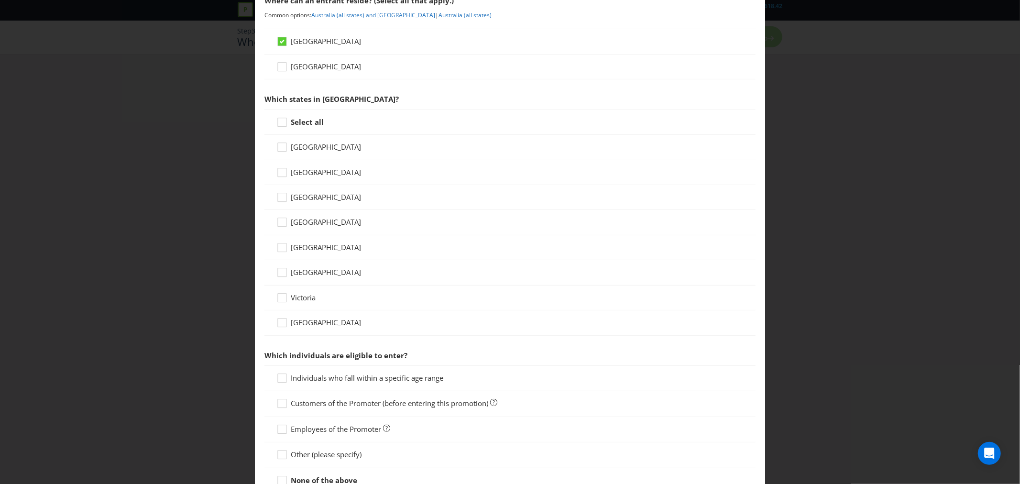
scroll to position [130, 0]
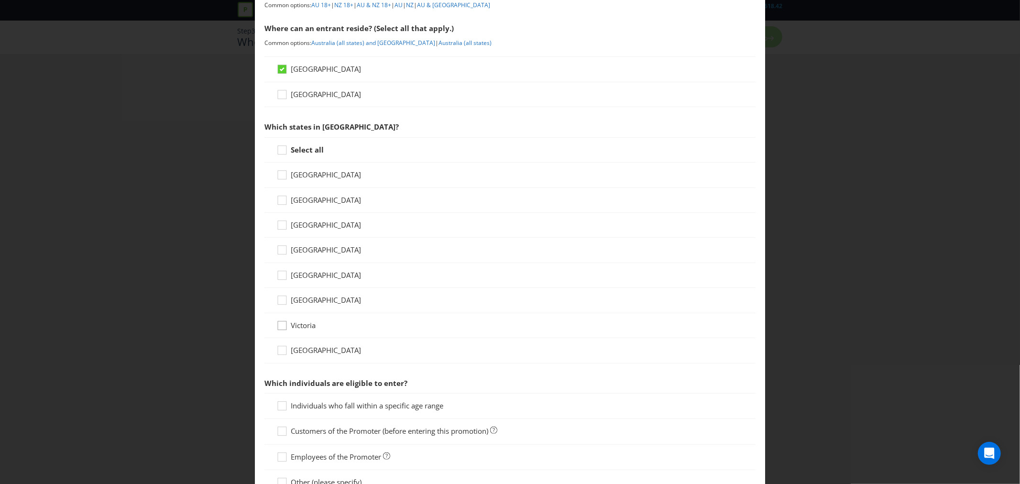
click at [283, 326] on icon at bounding box center [283, 327] width 14 height 14
click at [0, 0] on input "Victoria" at bounding box center [0, 0] width 0 height 0
click at [280, 327] on icon at bounding box center [282, 325] width 5 height 4
click at [0, 0] on input "Victoria" at bounding box center [0, 0] width 0 height 0
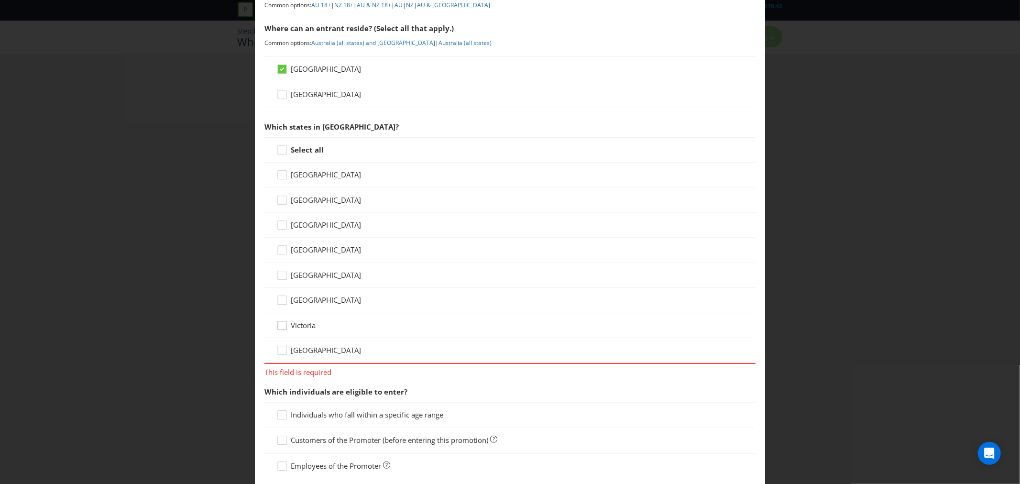
click at [280, 324] on div at bounding box center [282, 322] width 5 height 5
click at [0, 0] on input "Victoria" at bounding box center [0, 0] width 0 height 0
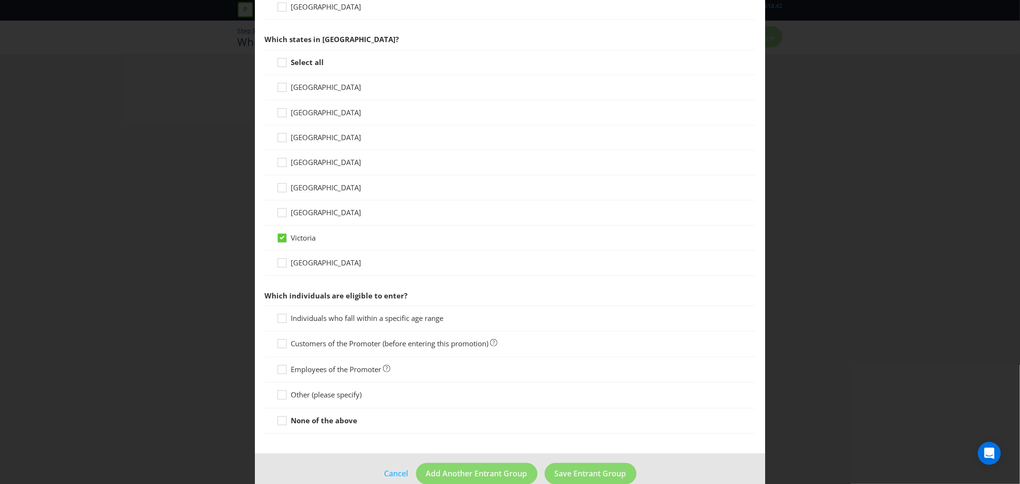
scroll to position [236, 0]
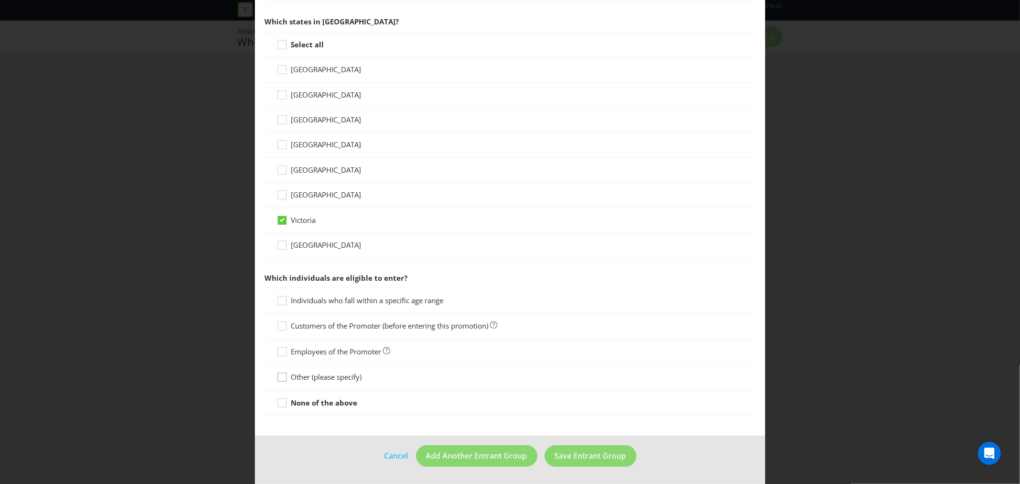
click at [281, 378] on icon at bounding box center [283, 379] width 14 height 14
click at [0, 0] on input "Other (please specify)" at bounding box center [0, 0] width 0 height 0
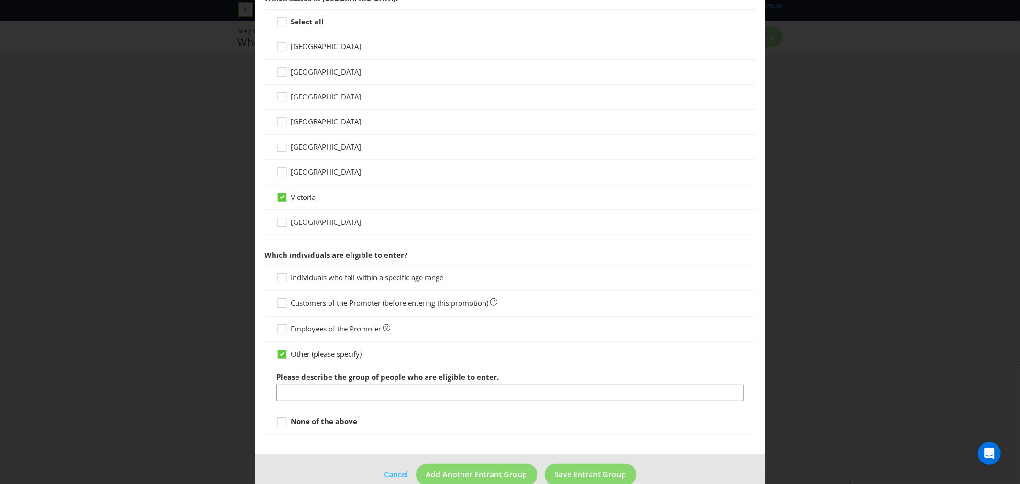
scroll to position [278, 0]
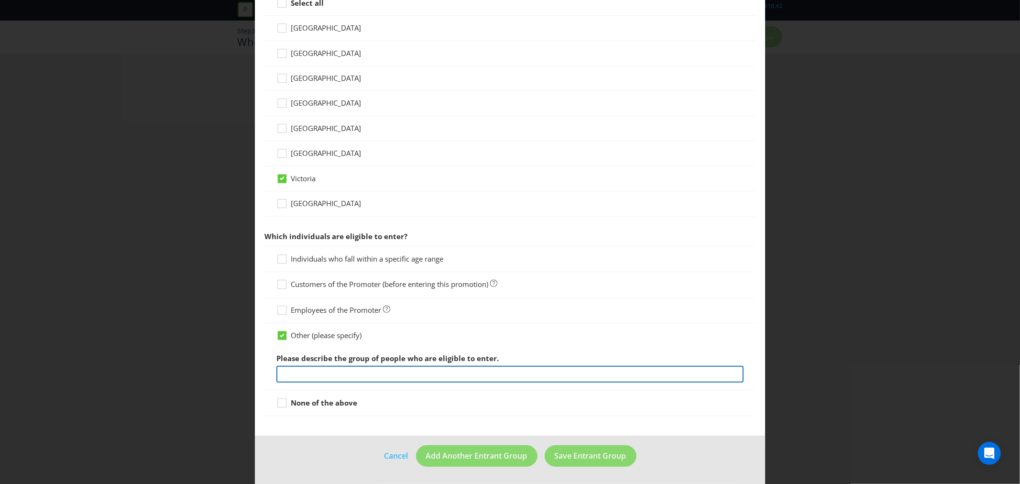
click at [298, 367] on input "text" at bounding box center [509, 374] width 467 height 17
paste input "All residents located in in Elmore, Lockington & Rochester (postcodes 3558, 356…"
click at [563, 372] on input "All residents located in in Elmore, Lockington & Rochester (postcodes 3558, 356…" at bounding box center [509, 374] width 467 height 17
click at [576, 372] on input "All residents located in in Elmore, Lockington & Rochester (postcodes 3558, 356…" at bounding box center [509, 374] width 467 height 17
click at [589, 375] on input "All residents located in in Elmore, Lockington & Rochester (postcodes 3558, 356…" at bounding box center [509, 374] width 467 height 17
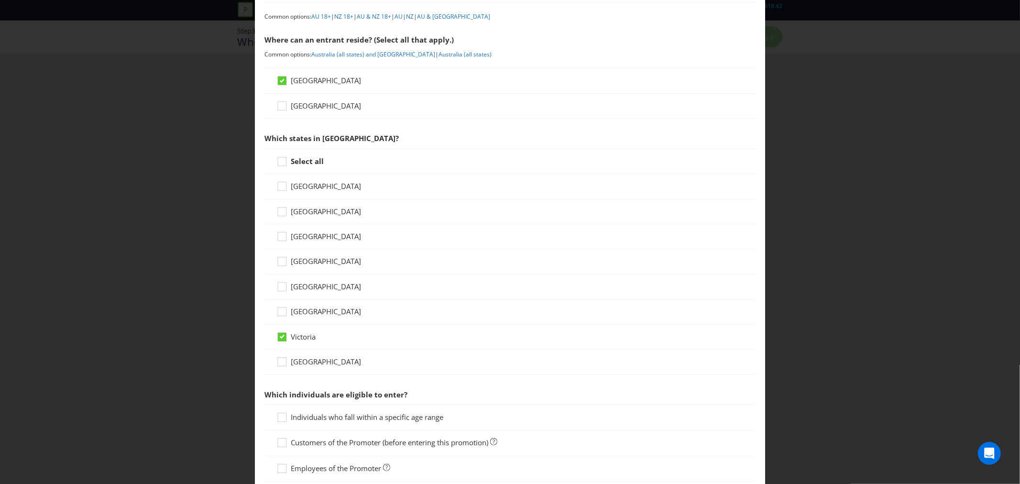
scroll to position [66, 0]
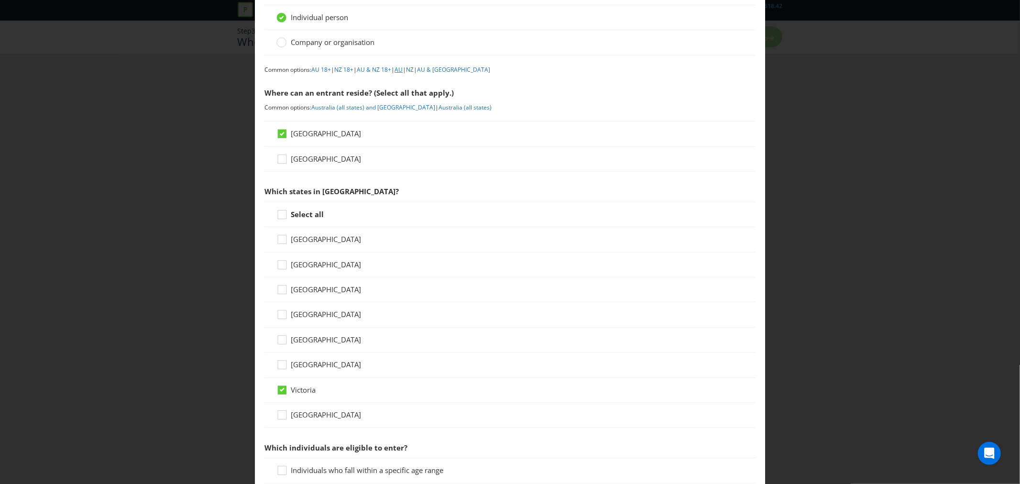
type input "All residents located in in Elmore, Lockington & Rochester (postcodes 3558, 356…"
click at [403, 70] on link "AU" at bounding box center [399, 70] width 8 height 8
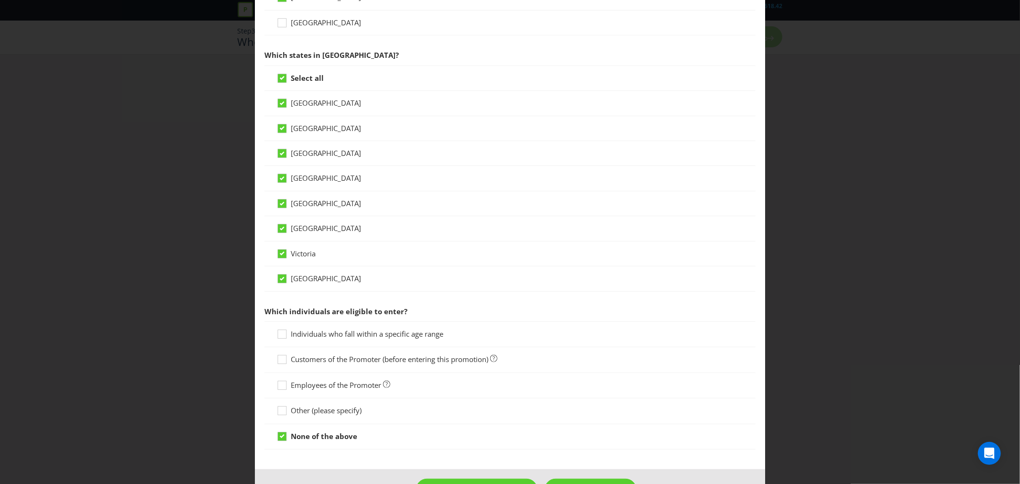
scroll to position [183, 0]
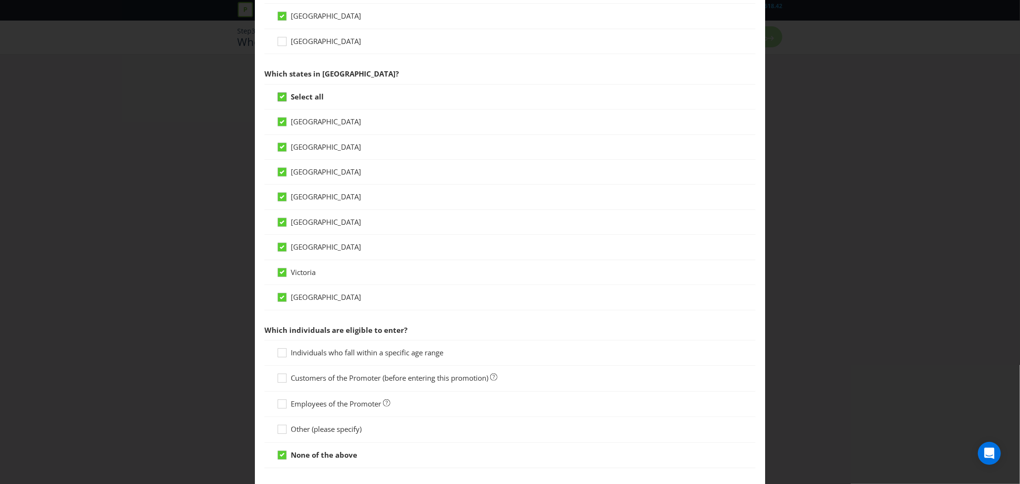
click at [284, 98] on icon at bounding box center [282, 97] width 9 height 9
click at [0, 0] on input "Select all" at bounding box center [0, 0] width 0 height 0
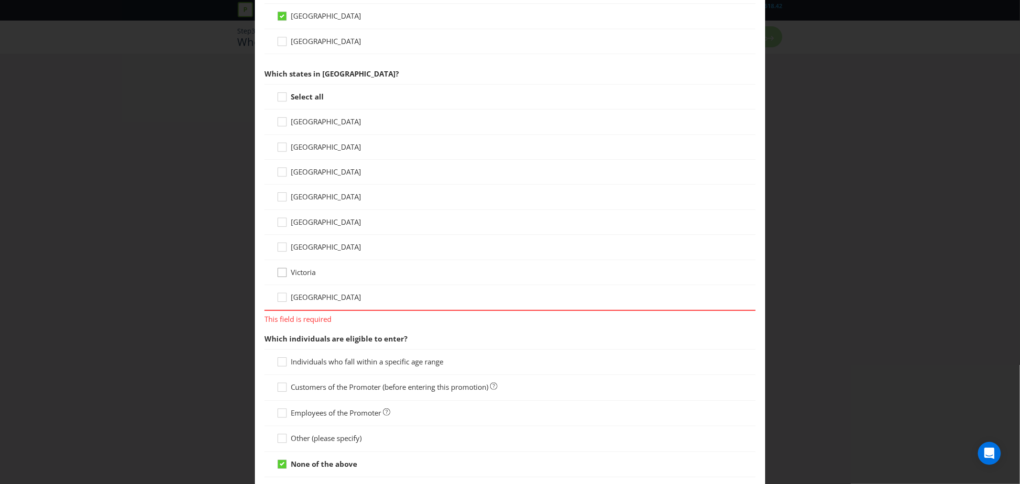
click at [278, 274] on icon at bounding box center [283, 274] width 14 height 14
click at [0, 0] on input "Victoria" at bounding box center [0, 0] width 0 height 0
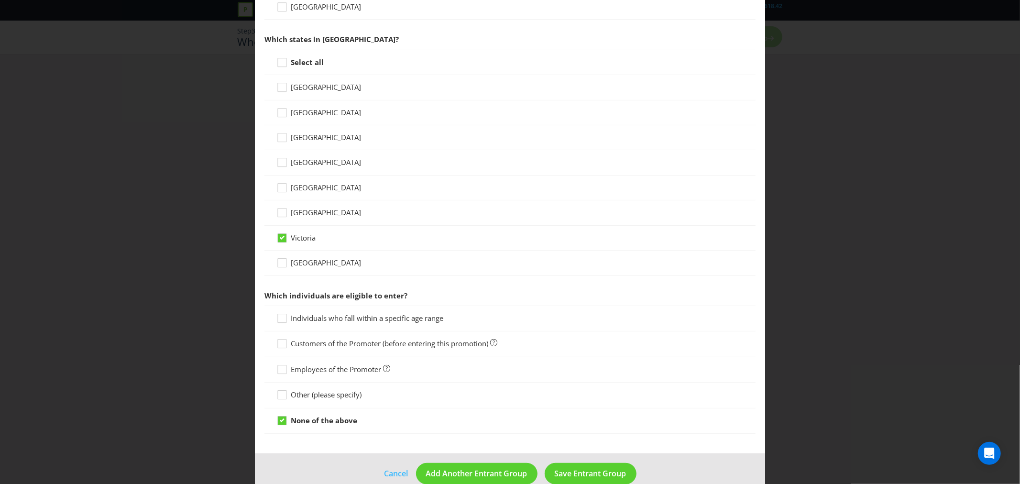
scroll to position [236, 0]
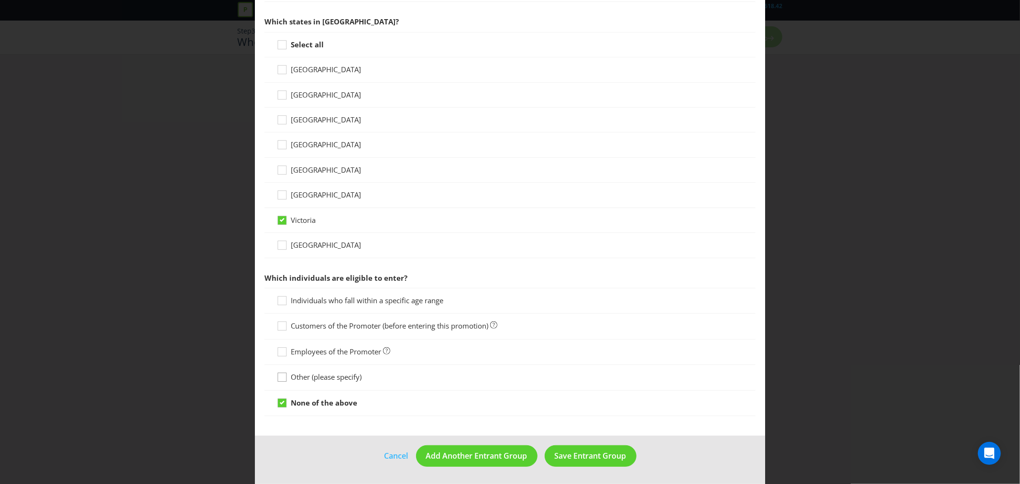
click at [280, 376] on div at bounding box center [282, 374] width 5 height 5
click at [0, 0] on input "Other (please specify)" at bounding box center [0, 0] width 0 height 0
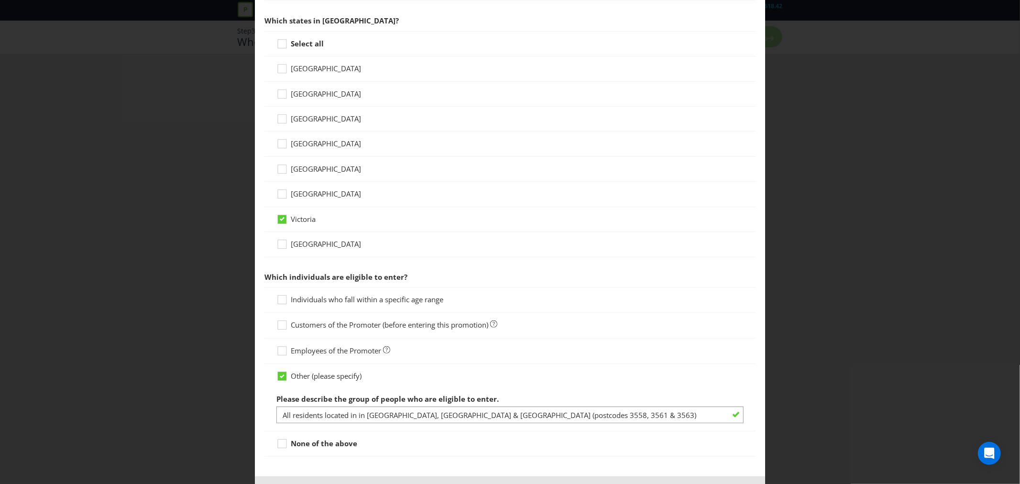
scroll to position [278, 0]
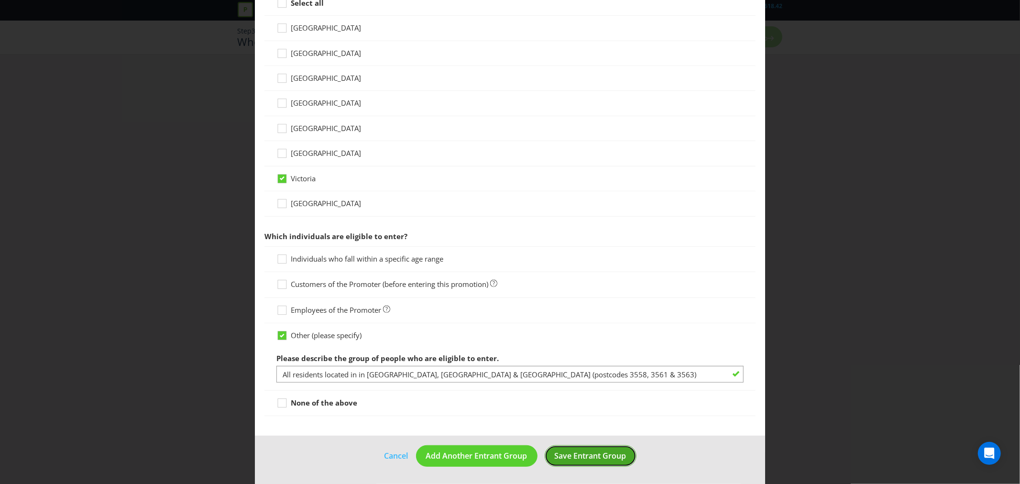
click at [571, 455] on span "Save Entrant Group" at bounding box center [591, 456] width 72 height 11
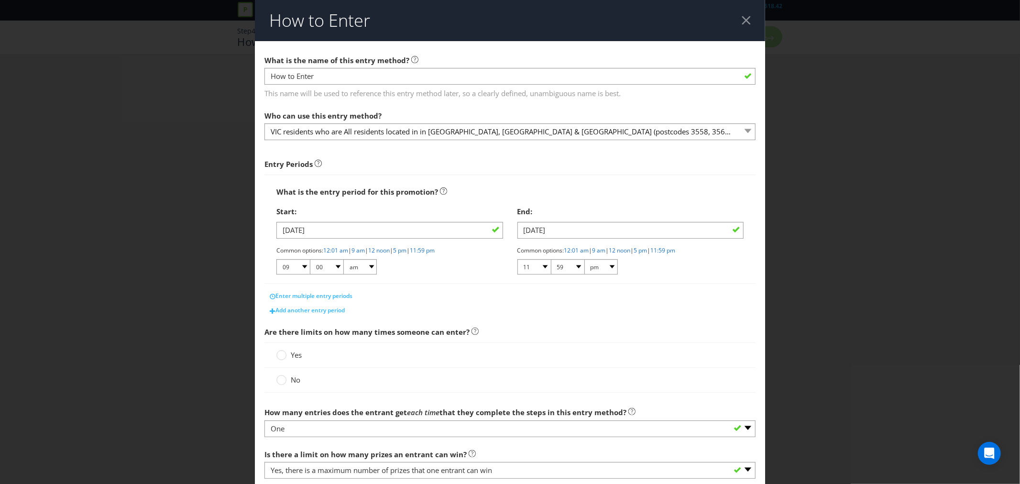
click at [742, 20] on div at bounding box center [746, 20] width 9 height 9
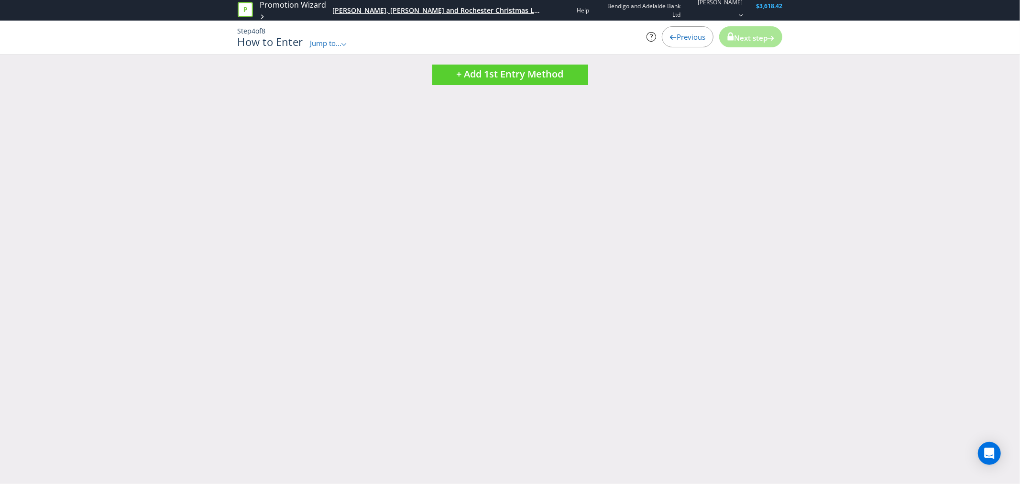
click at [367, 9] on div "Elmore, Lockington and Rochester Christmas Lights" at bounding box center [436, 11] width 208 height 10
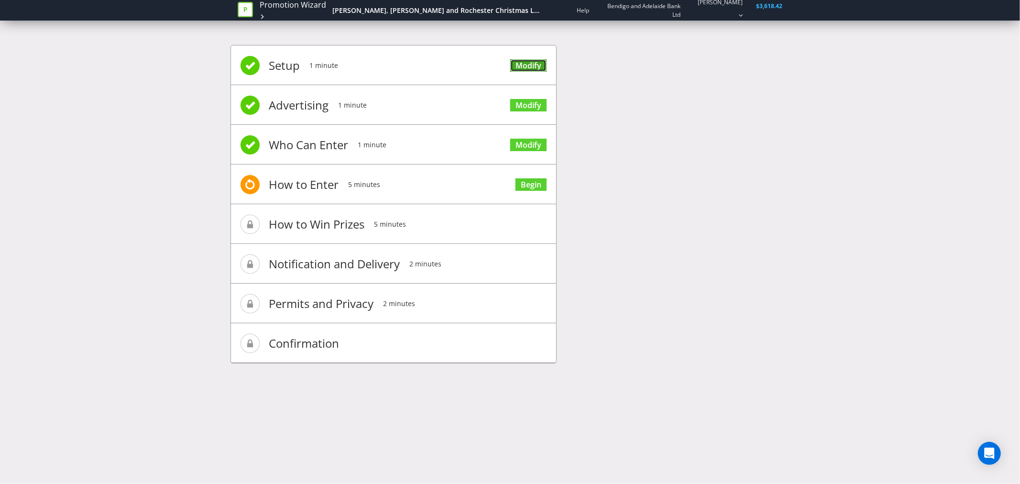
click at [529, 64] on link "Modify" at bounding box center [528, 65] width 36 height 13
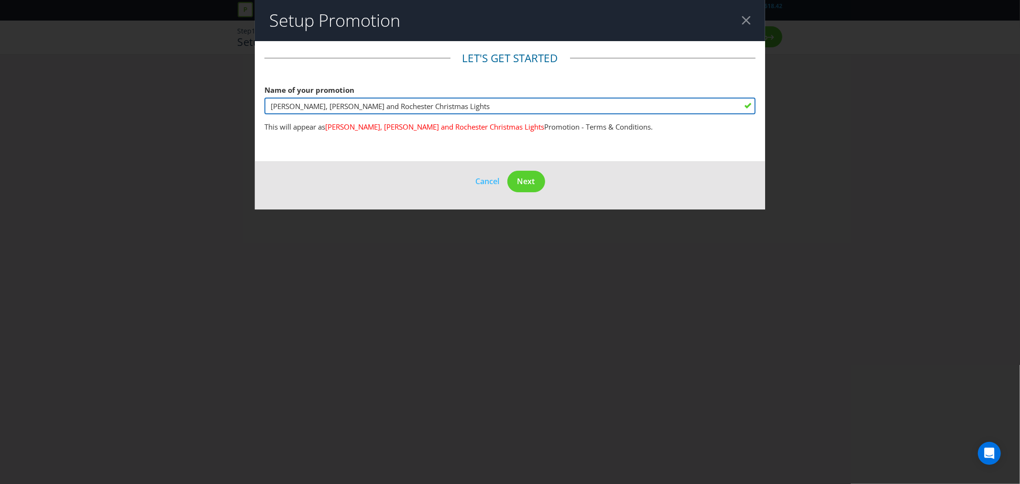
drag, startPoint x: 385, startPoint y: 106, endPoint x: 226, endPoint y: 107, distance: 158.8
click at [226, 107] on div "Setup Promotion Let's get started Name of your promotion Elmore, Lockington and…" at bounding box center [510, 242] width 1020 height 484
click at [269, 106] on input "Town Christmas Lights Competition" at bounding box center [510, 106] width 491 height 17
click at [433, 109] on input "Town Christmas Lights Competition" at bounding box center [510, 106] width 491 height 17
click at [346, 107] on input "Town Christmas Lights Competition" at bounding box center [510, 106] width 491 height 17
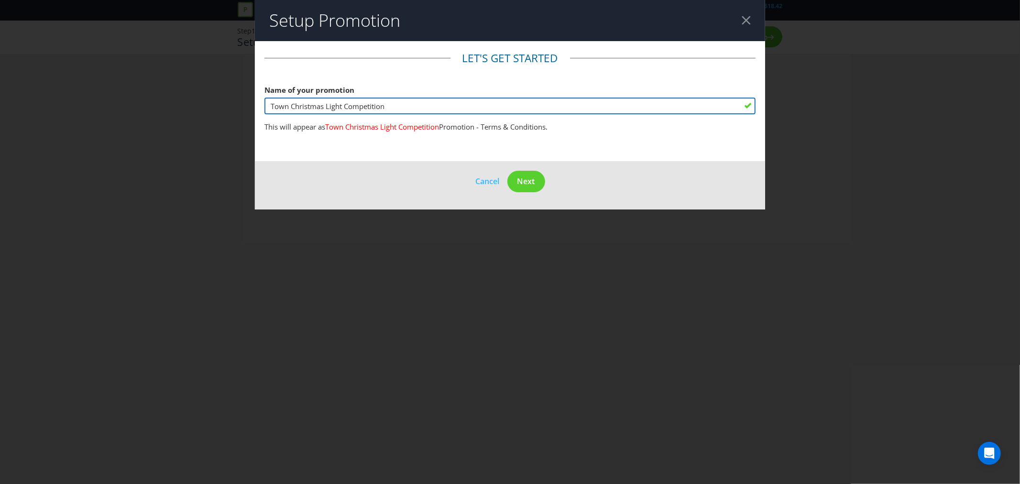
click at [404, 108] on input "Town Christmas Light Competition" at bounding box center [510, 106] width 491 height 17
click at [402, 104] on input "Town Christmas Light Competition" at bounding box center [510, 106] width 491 height 17
type input "Town Christmas Light Competition 2025"
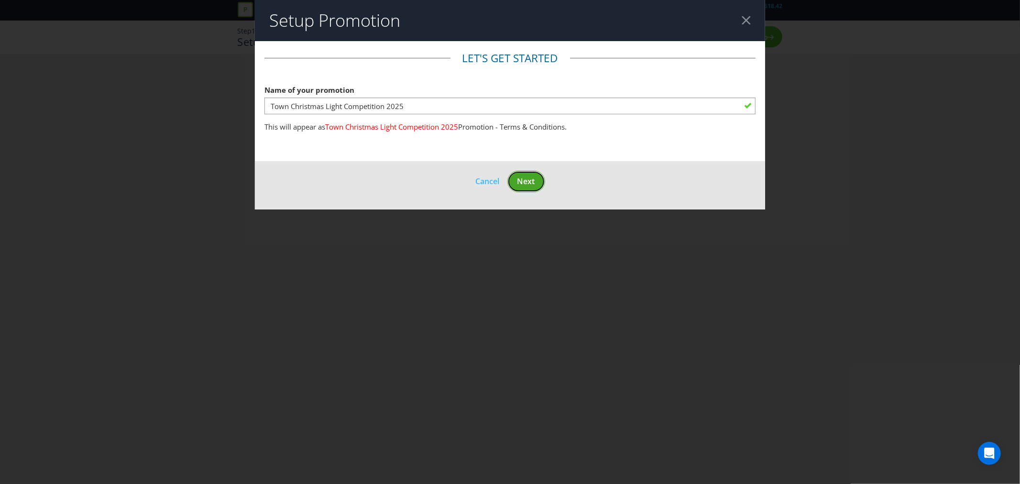
click at [524, 178] on span "Next" at bounding box center [527, 181] width 18 height 11
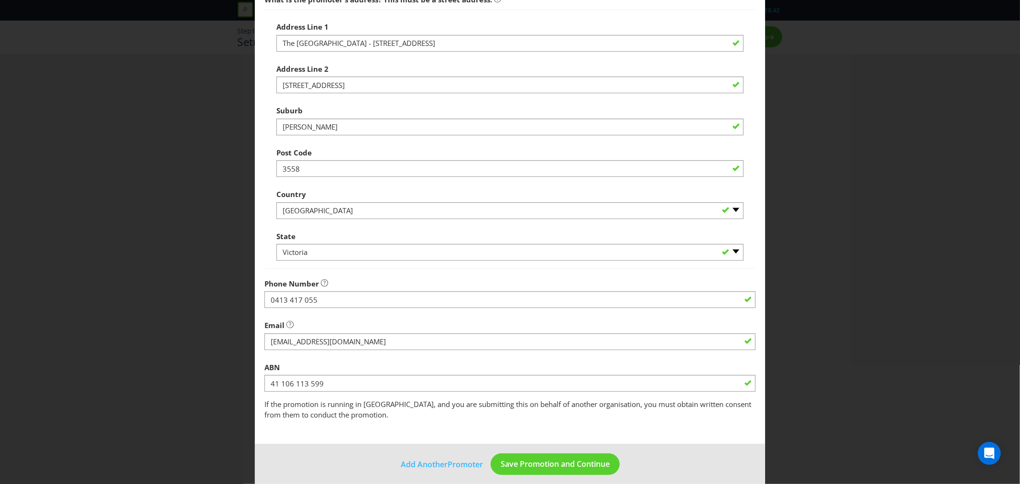
scroll to position [140, 0]
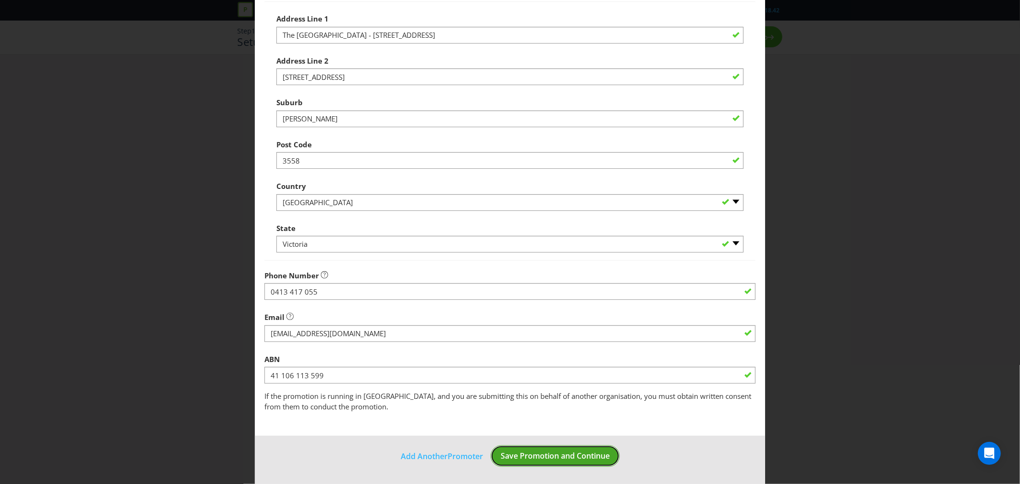
click at [525, 449] on button "Save Promotion and Continue" at bounding box center [555, 456] width 129 height 22
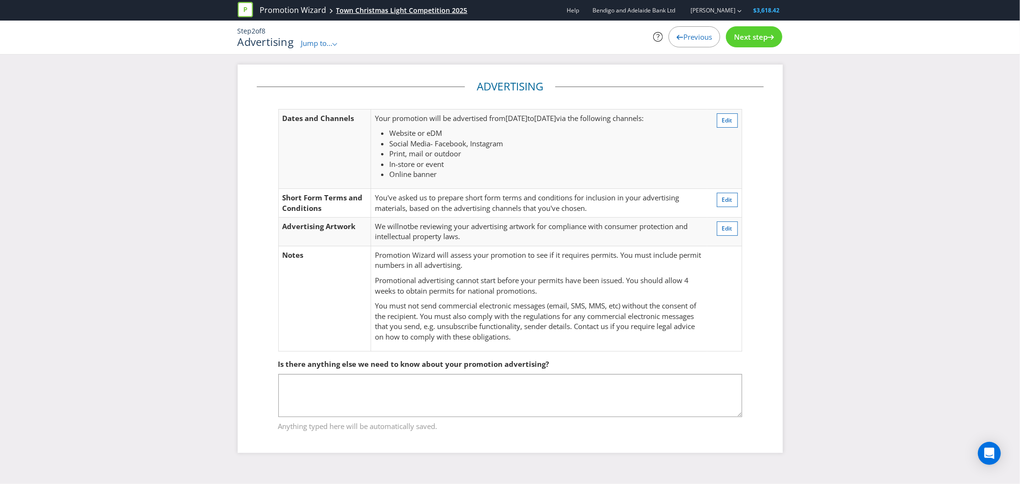
click at [359, 7] on div "Town Christmas Light Competition 2025" at bounding box center [402, 11] width 132 height 10
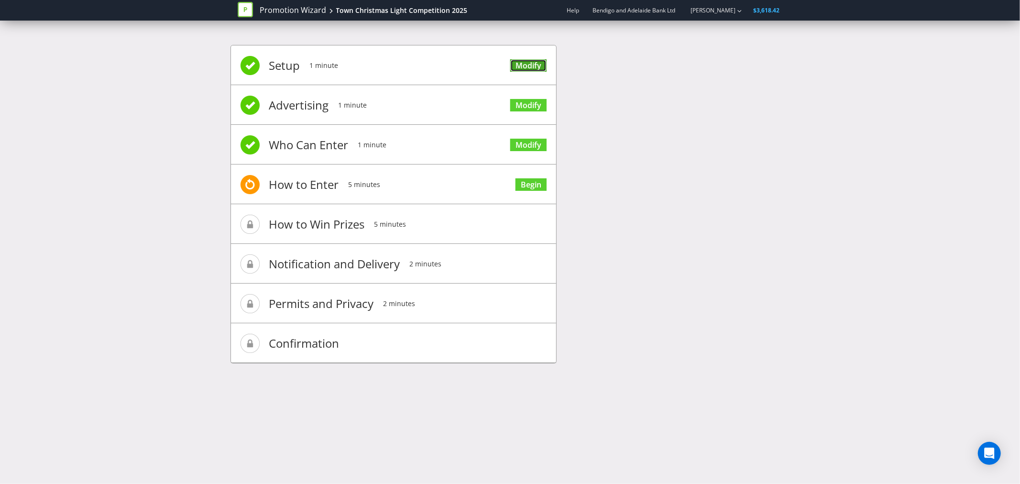
click at [519, 65] on link "Modify" at bounding box center [528, 65] width 36 height 13
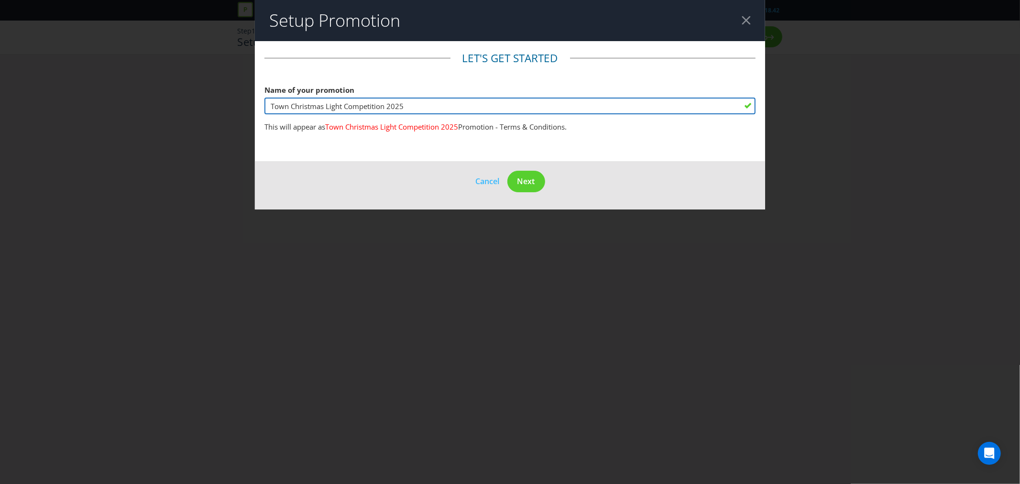
click at [342, 106] on input "Town Christmas Light Competition 2025" at bounding box center [510, 106] width 491 height 17
click at [434, 107] on input "Town Christmas Lights Competition 2025" at bounding box center [510, 106] width 491 height 17
type input "Town Christmas Lights Competition 2025"
click at [453, 108] on input "Town Christmas Lights Competition 2025" at bounding box center [510, 106] width 491 height 17
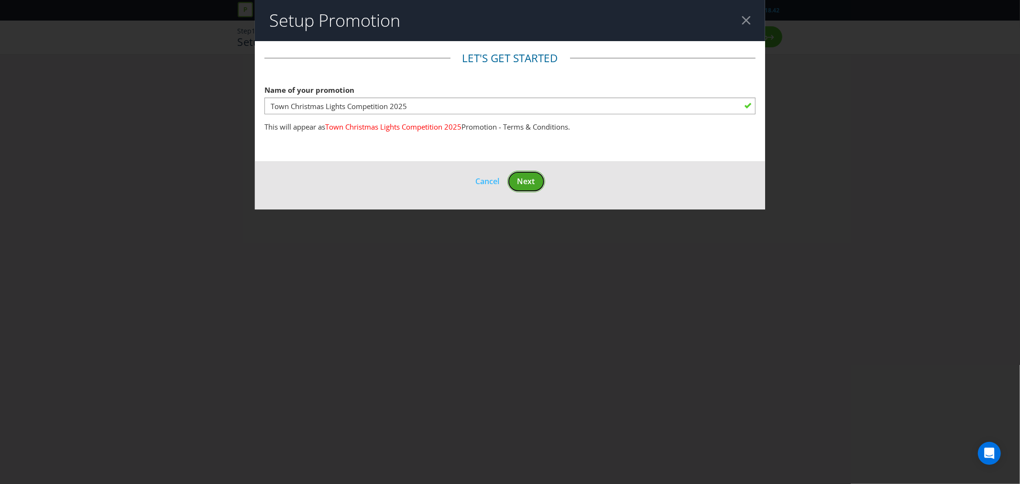
click at [528, 180] on span "Next" at bounding box center [527, 181] width 18 height 11
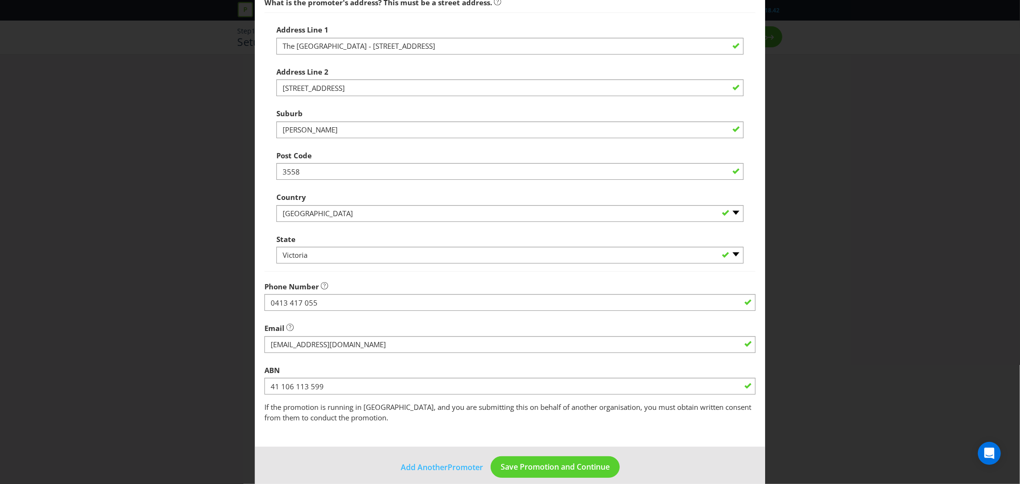
scroll to position [140, 0]
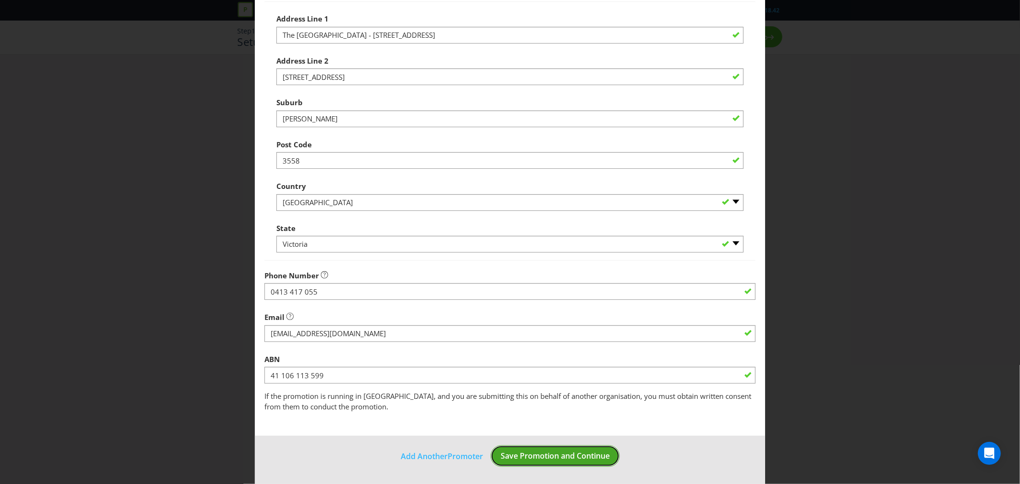
click at [547, 452] on span "Save Promotion and Continue" at bounding box center [555, 456] width 109 height 11
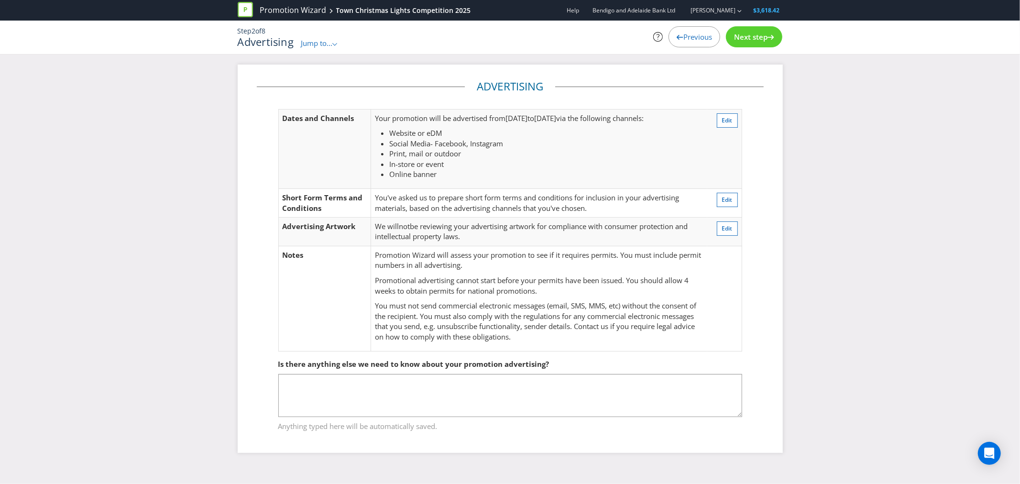
click at [805, 161] on div "Advertising Dates and Channels Your promotion will be advertised from 01 Nov 20…" at bounding box center [510, 266] width 1020 height 403
